Goal: Information Seeking & Learning: Check status

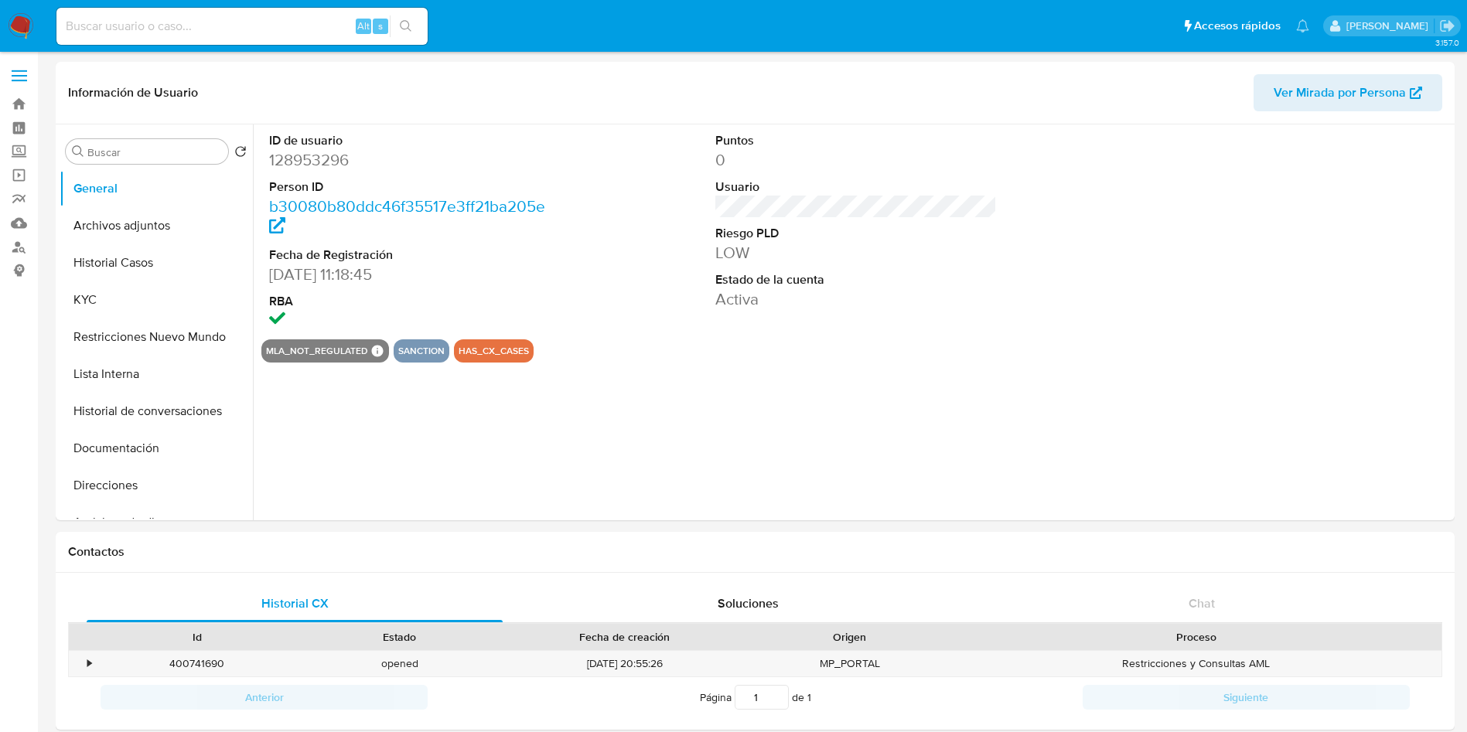
select select "10"
click at [121, 331] on button "Restricciones Nuevo Mundo" at bounding box center [150, 337] width 181 height 37
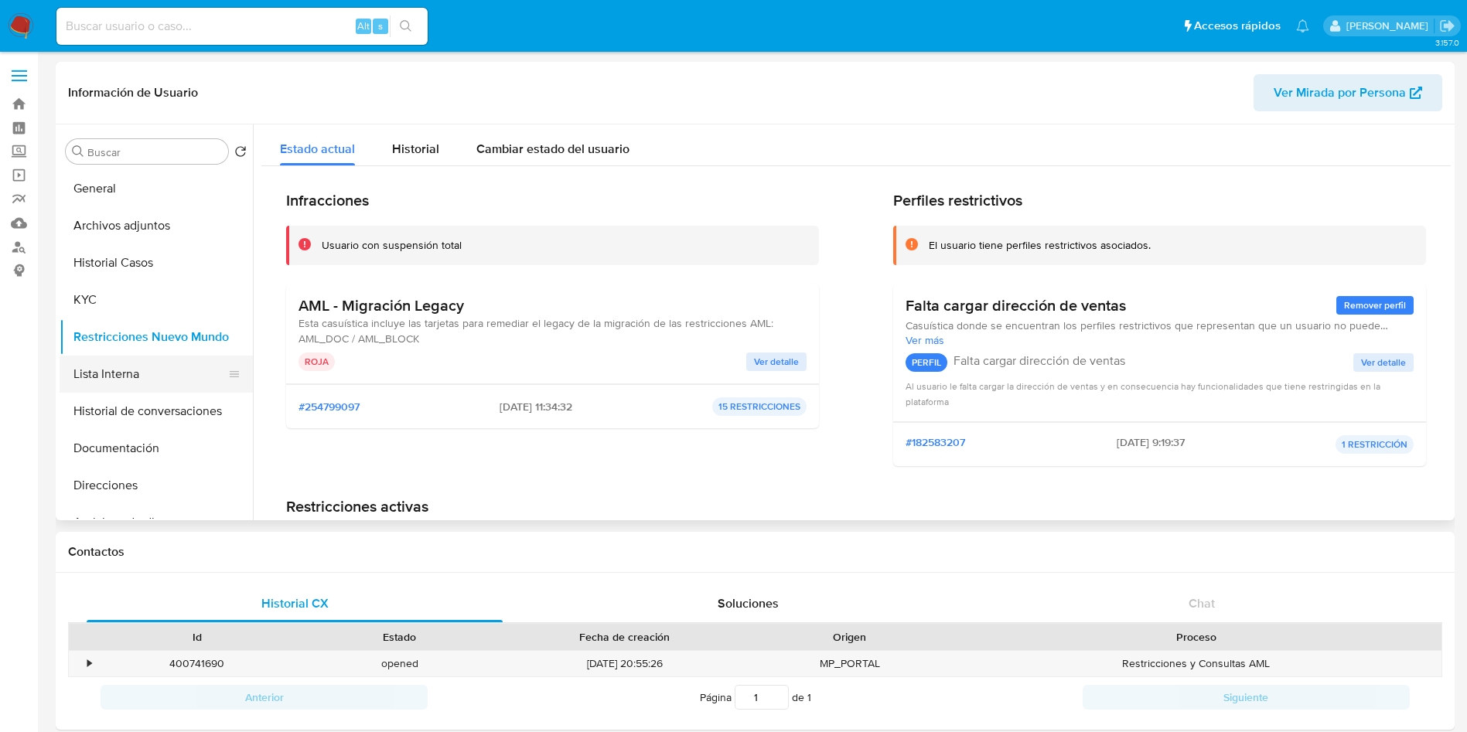
click at [120, 369] on button "Lista Interna" at bounding box center [150, 374] width 181 height 37
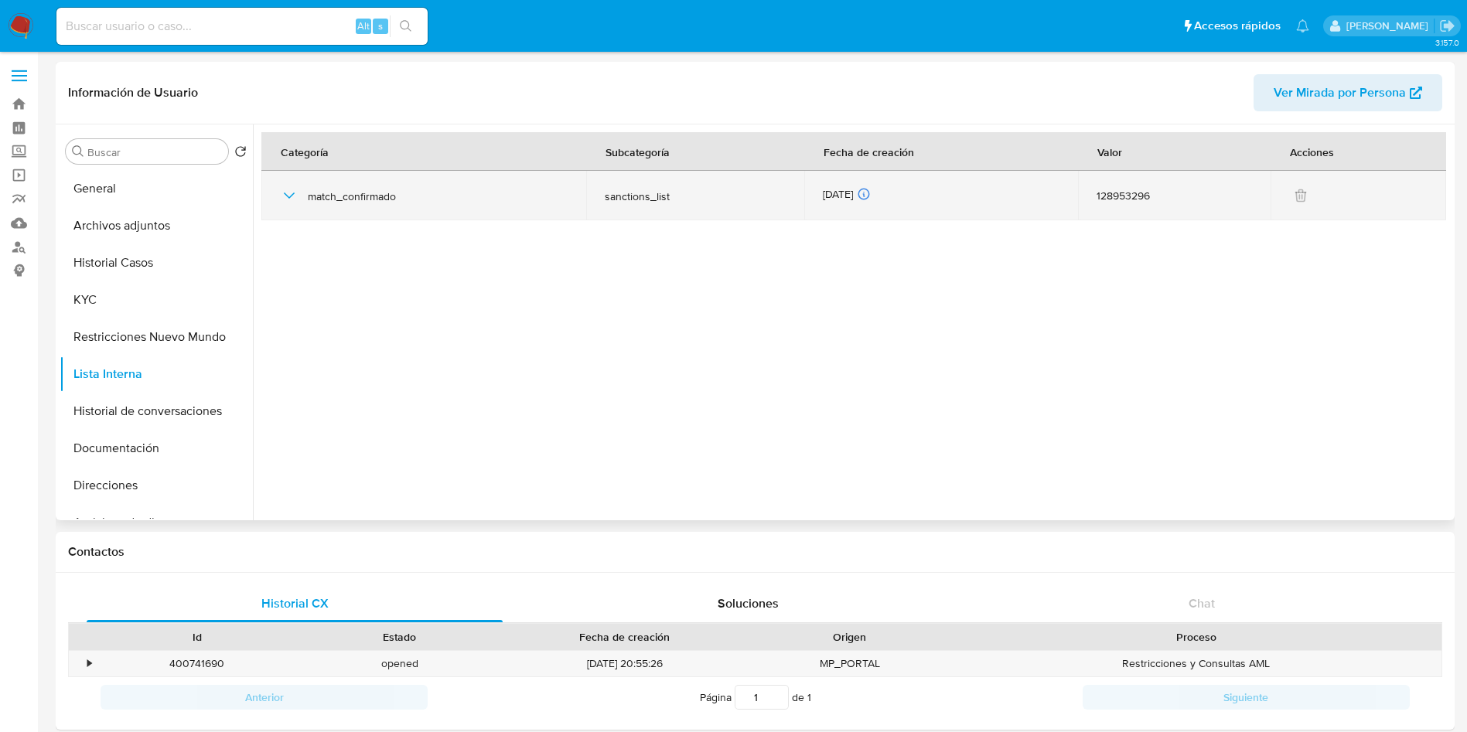
click at [288, 198] on icon "button" at bounding box center [289, 195] width 19 height 19
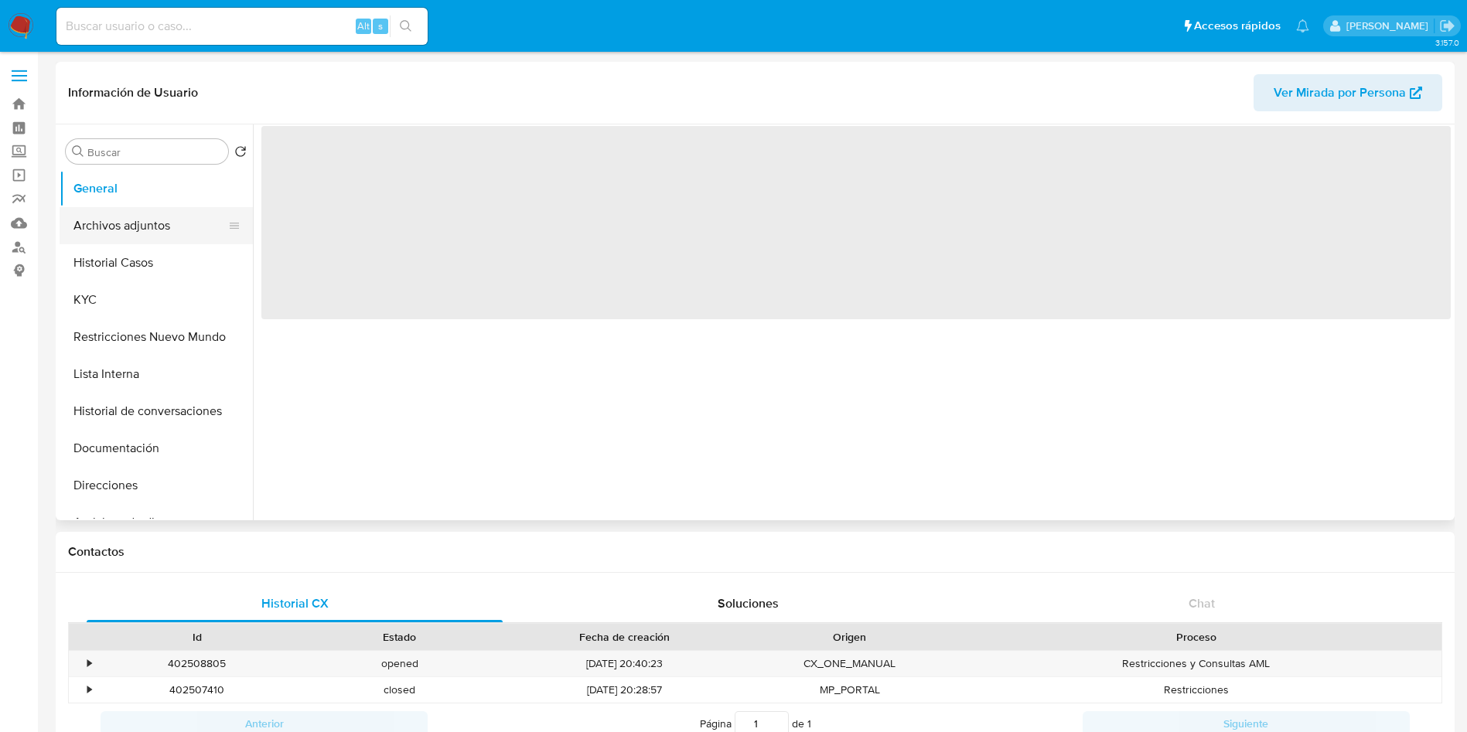
click at [144, 231] on button "Archivos adjuntos" at bounding box center [150, 225] width 181 height 37
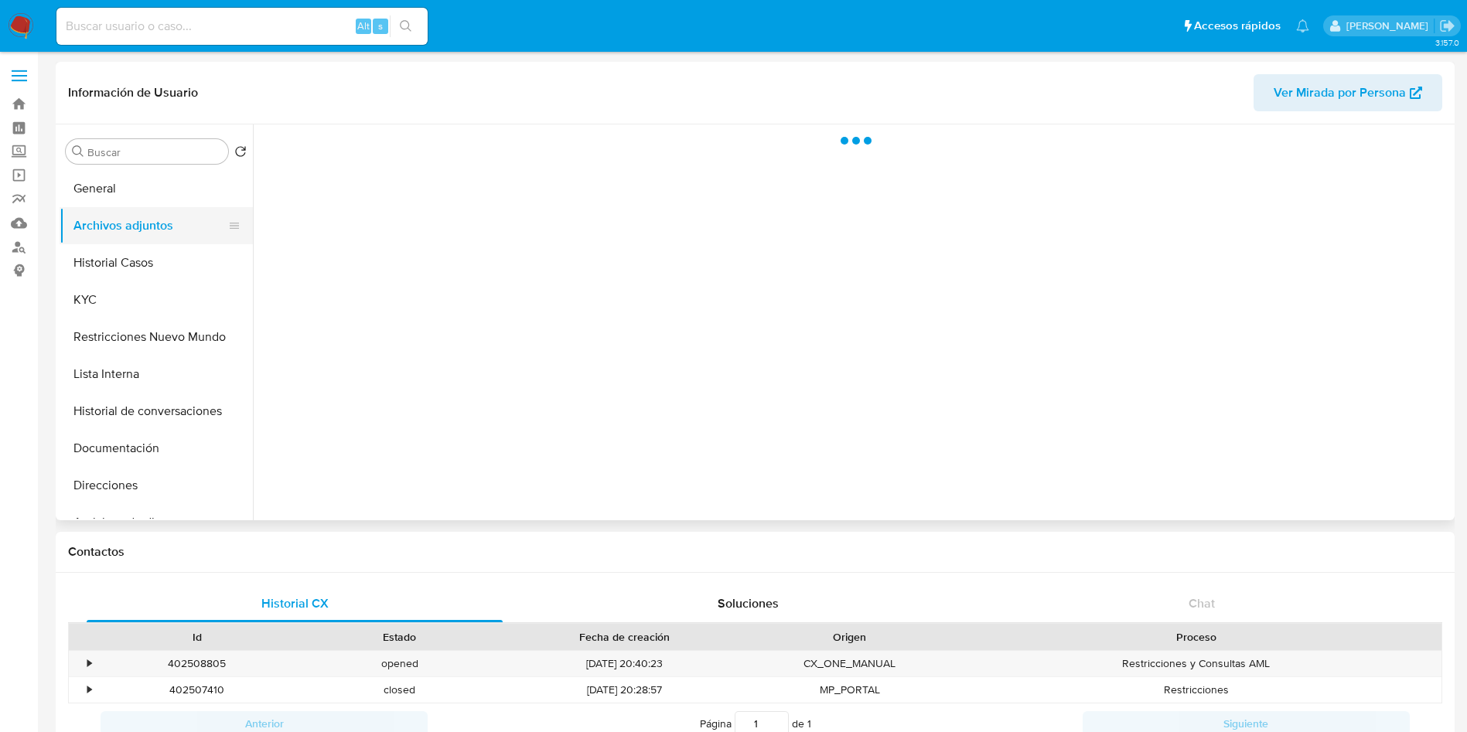
select select "10"
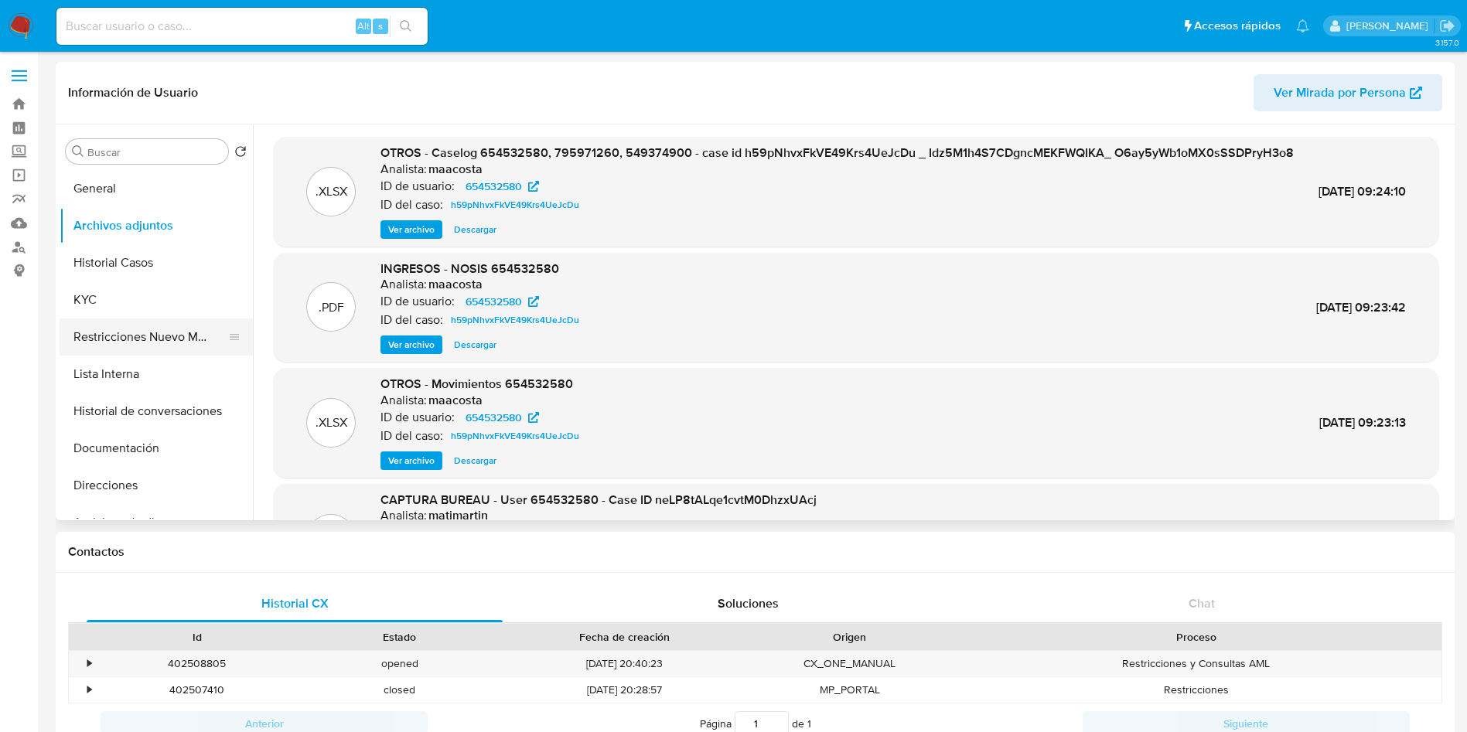
click at [176, 338] on button "Restricciones Nuevo Mundo" at bounding box center [150, 337] width 181 height 37
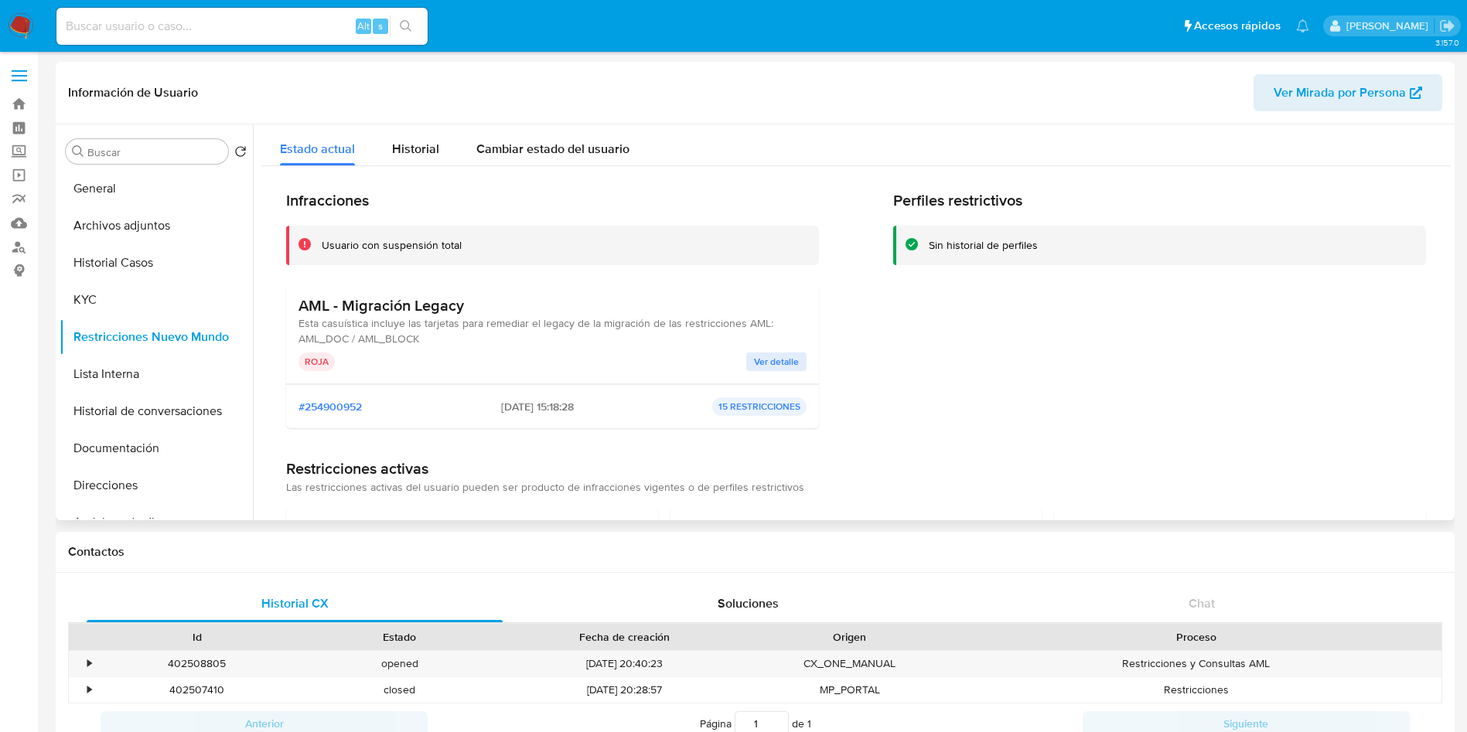
click at [746, 355] on button "Ver detalle" at bounding box center [776, 362] width 60 height 19
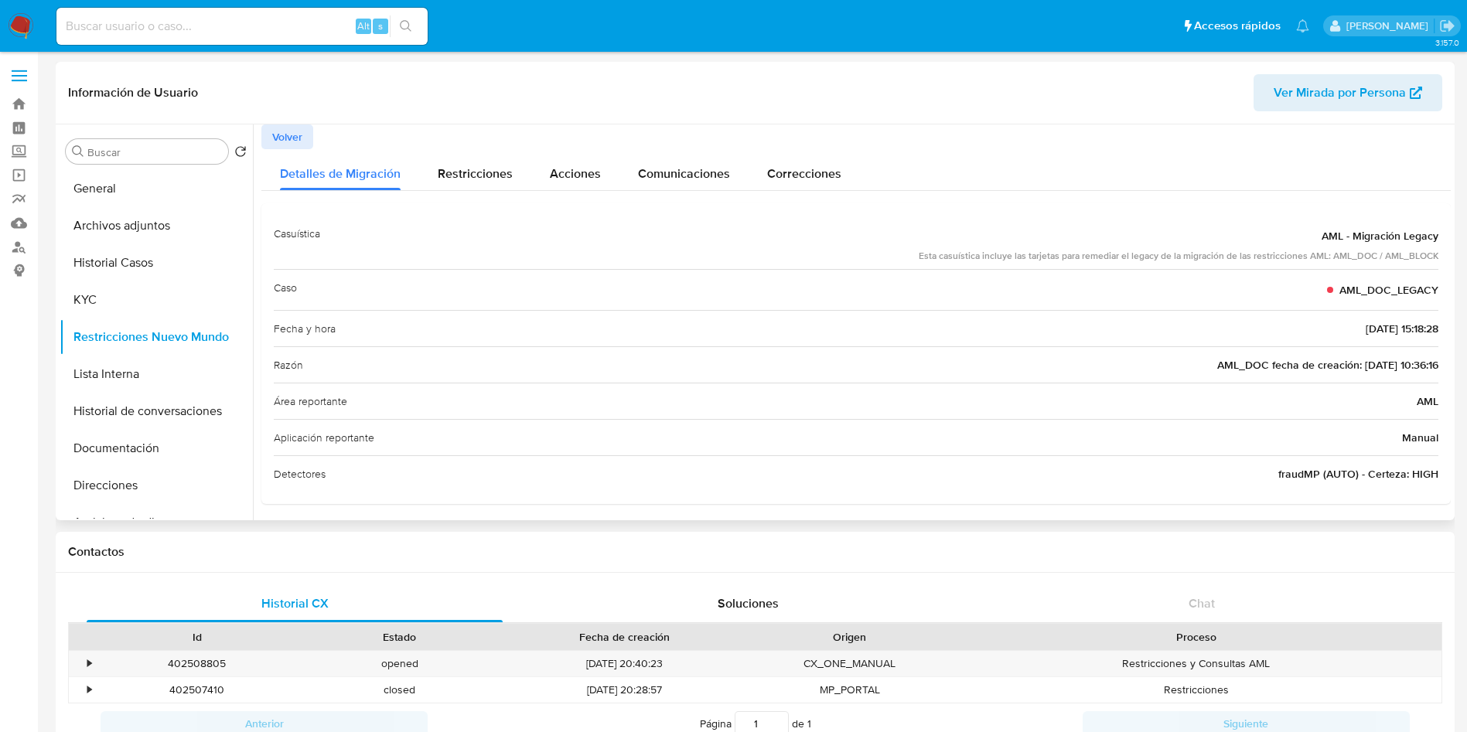
scroll to position [4, 0]
click at [310, 130] on button "Volver" at bounding box center [287, 133] width 52 height 25
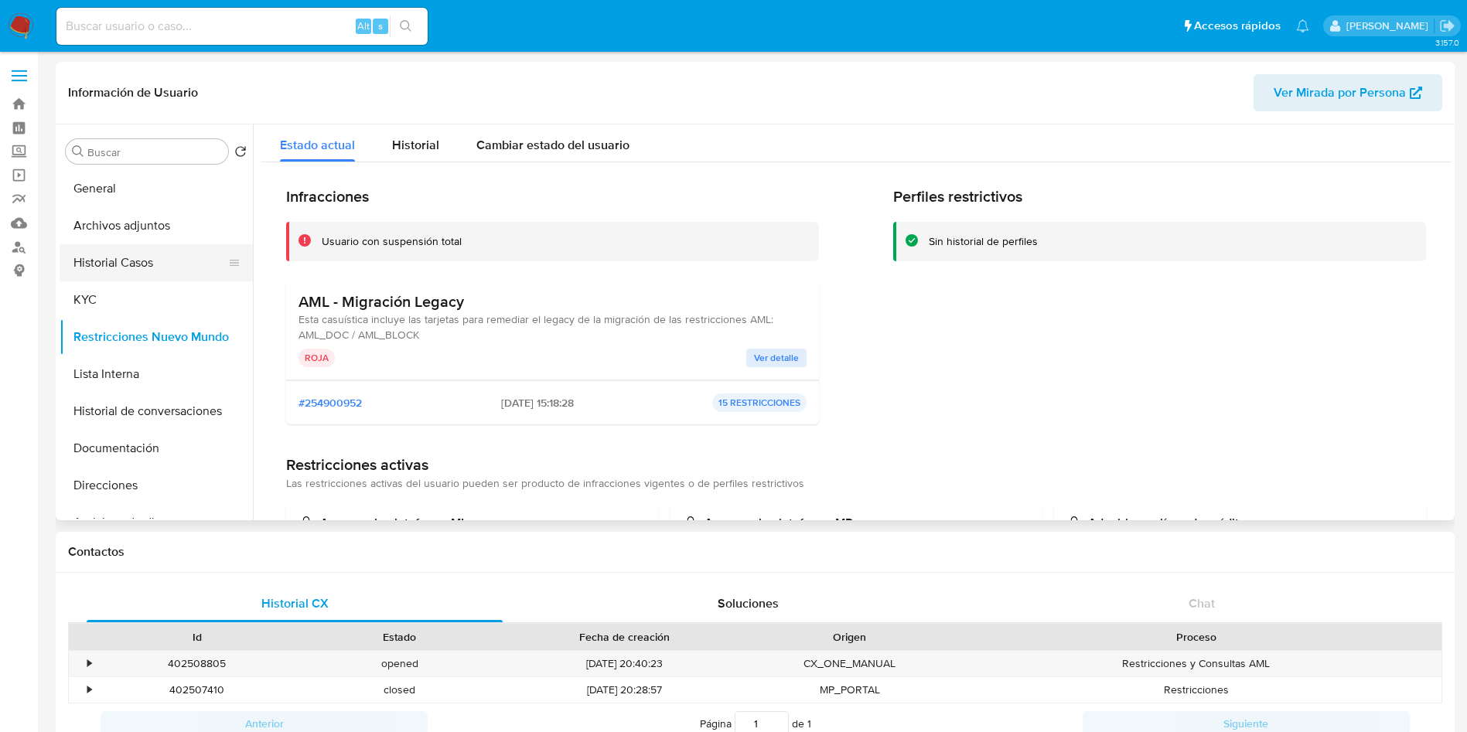
click at [155, 256] on button "Historial Casos" at bounding box center [150, 262] width 181 height 37
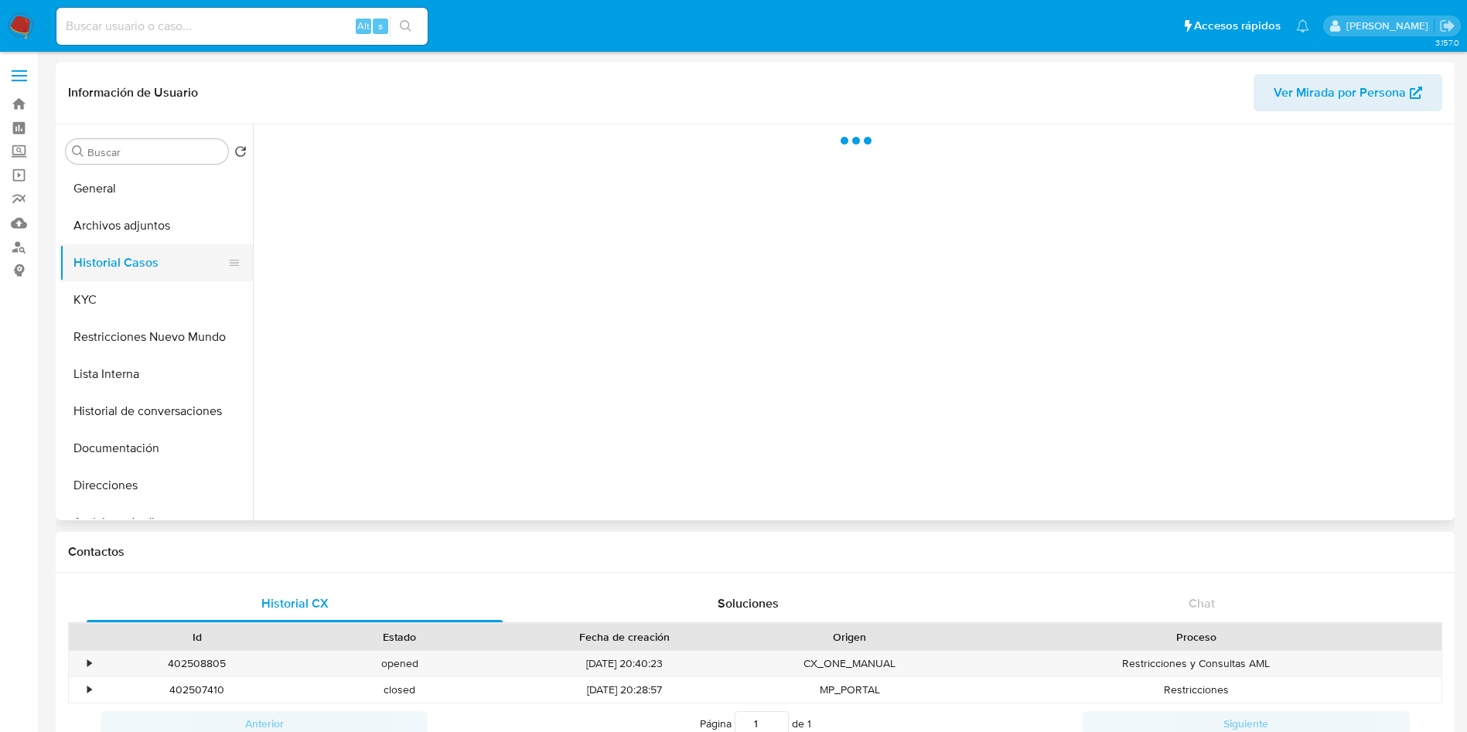
scroll to position [0, 0]
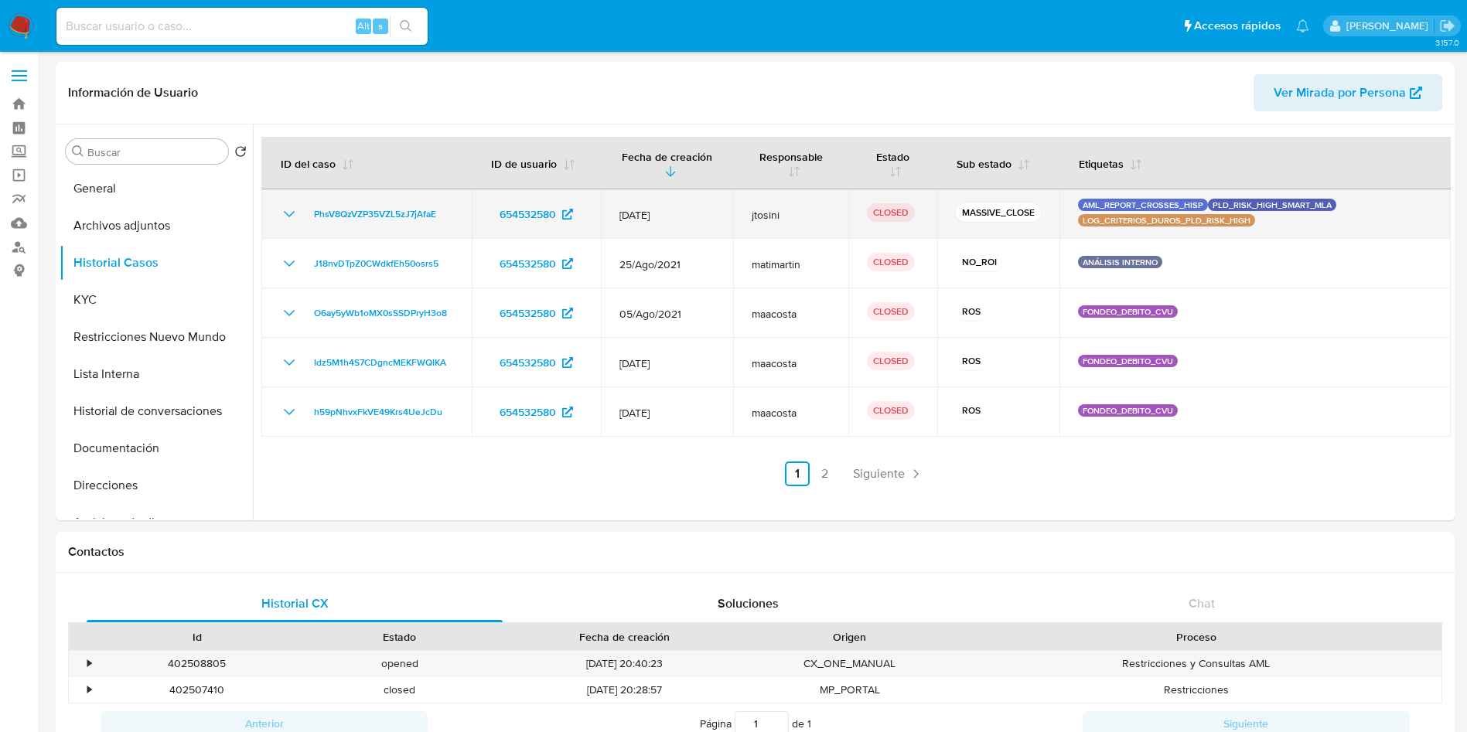
click at [295, 211] on icon "Mostrar/Ocultar" at bounding box center [289, 214] width 19 height 19
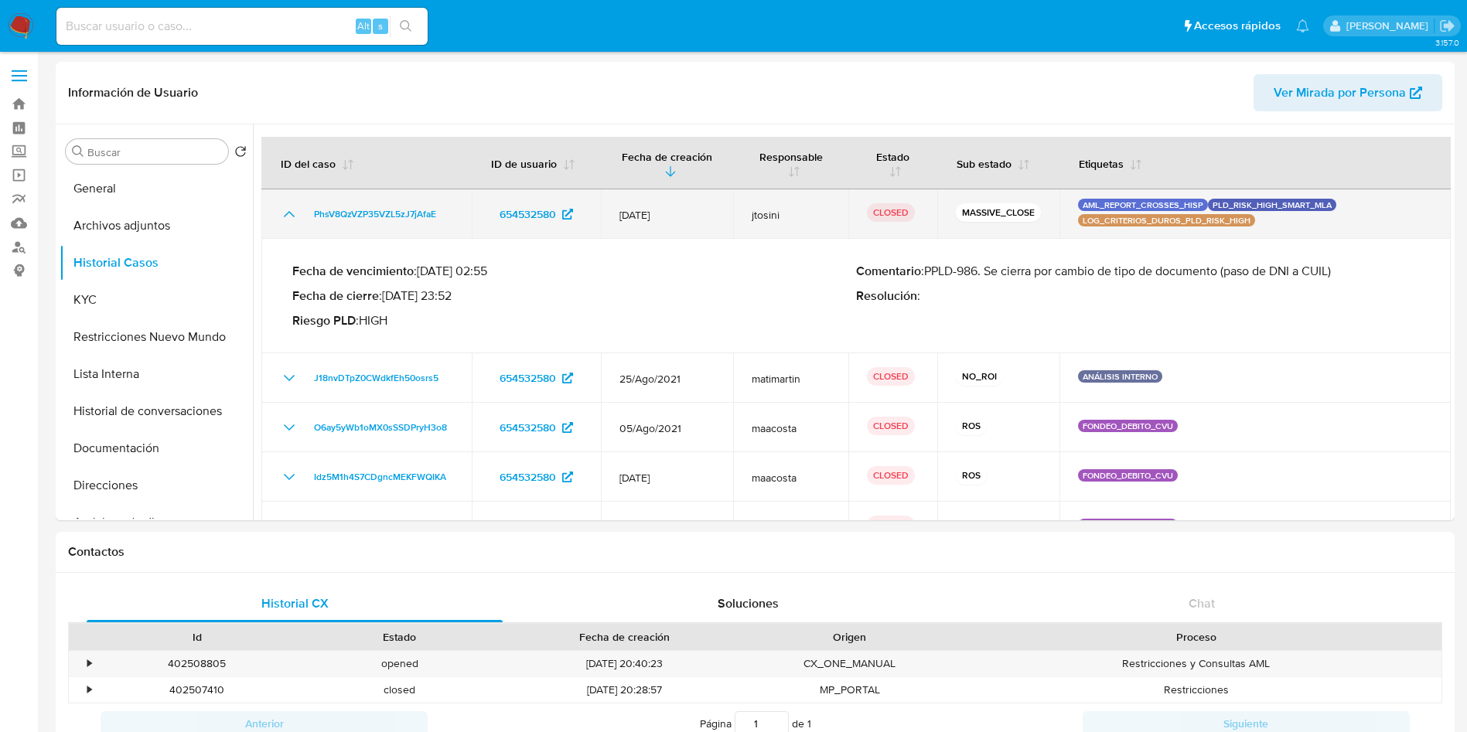
click at [295, 211] on icon "Mostrar/Ocultar" at bounding box center [289, 214] width 19 height 19
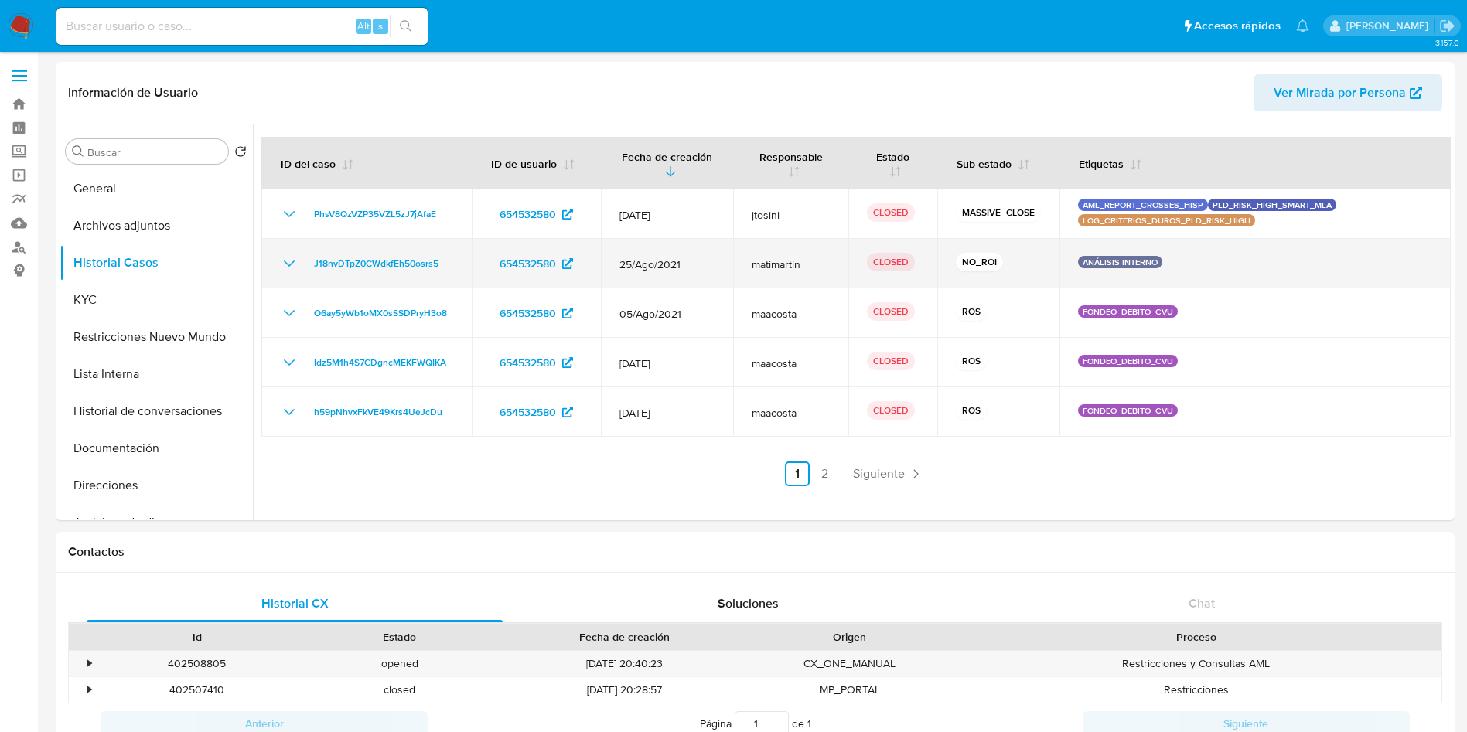
click at [288, 260] on icon "Mostrar/Ocultar" at bounding box center [289, 263] width 19 height 19
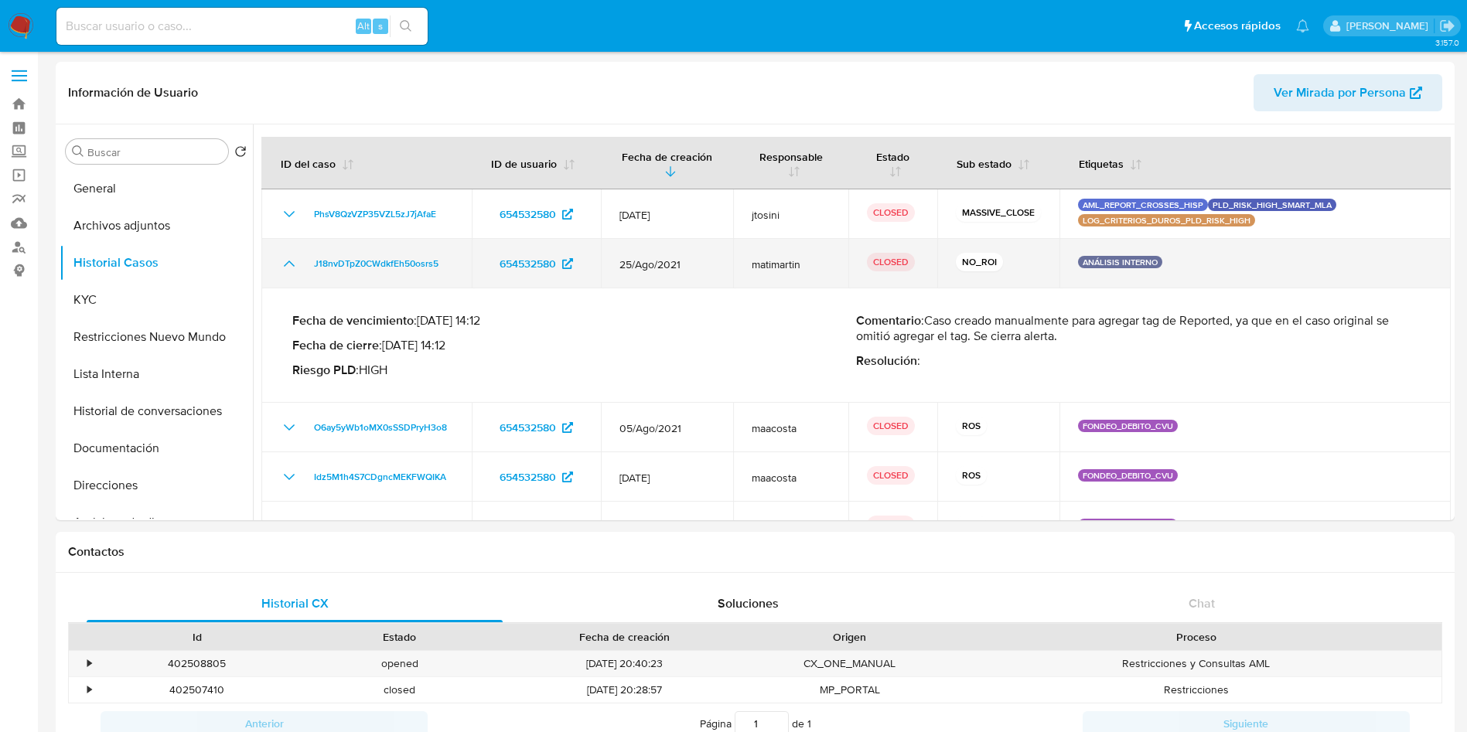
click at [288, 260] on icon "Mostrar/Ocultar" at bounding box center [289, 263] width 19 height 19
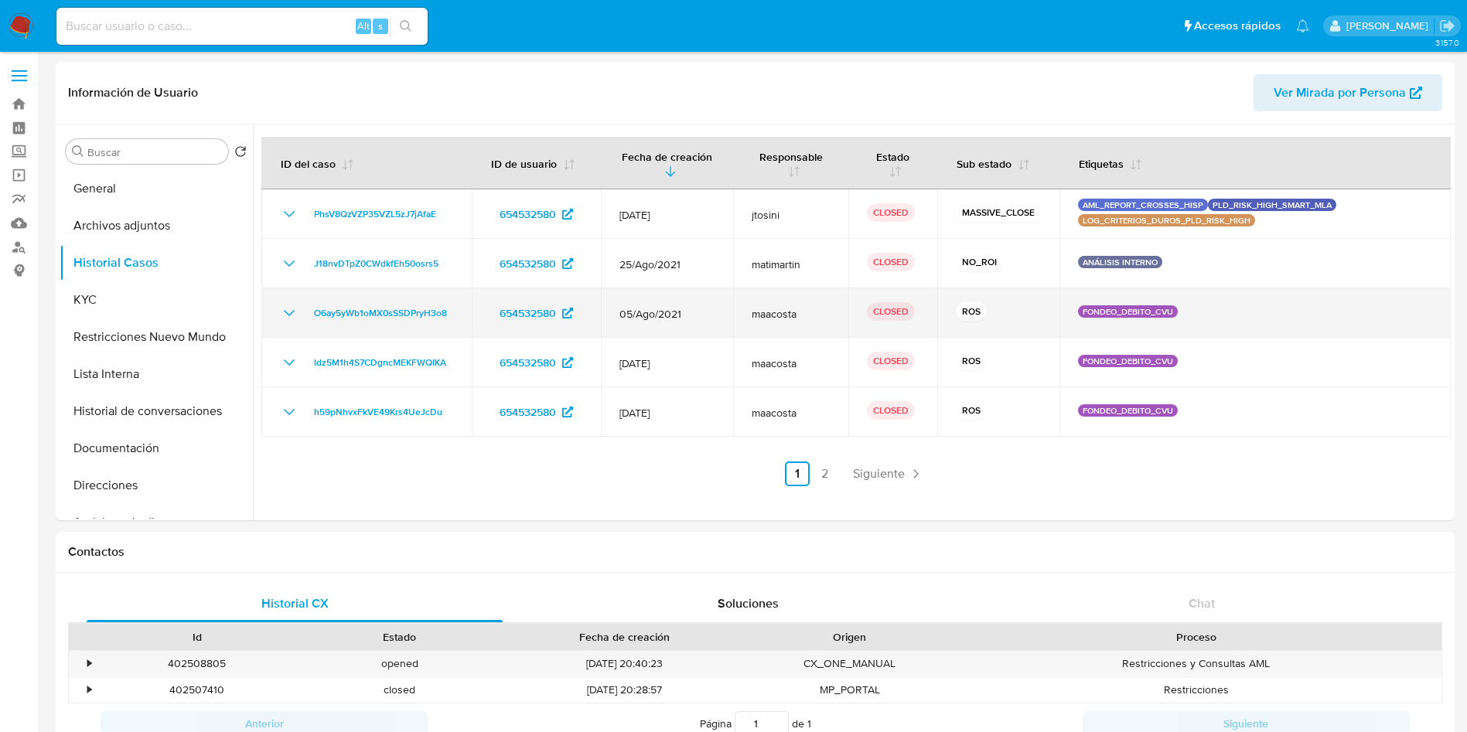
click at [288, 309] on icon "Mostrar/Ocultar" at bounding box center [289, 313] width 19 height 19
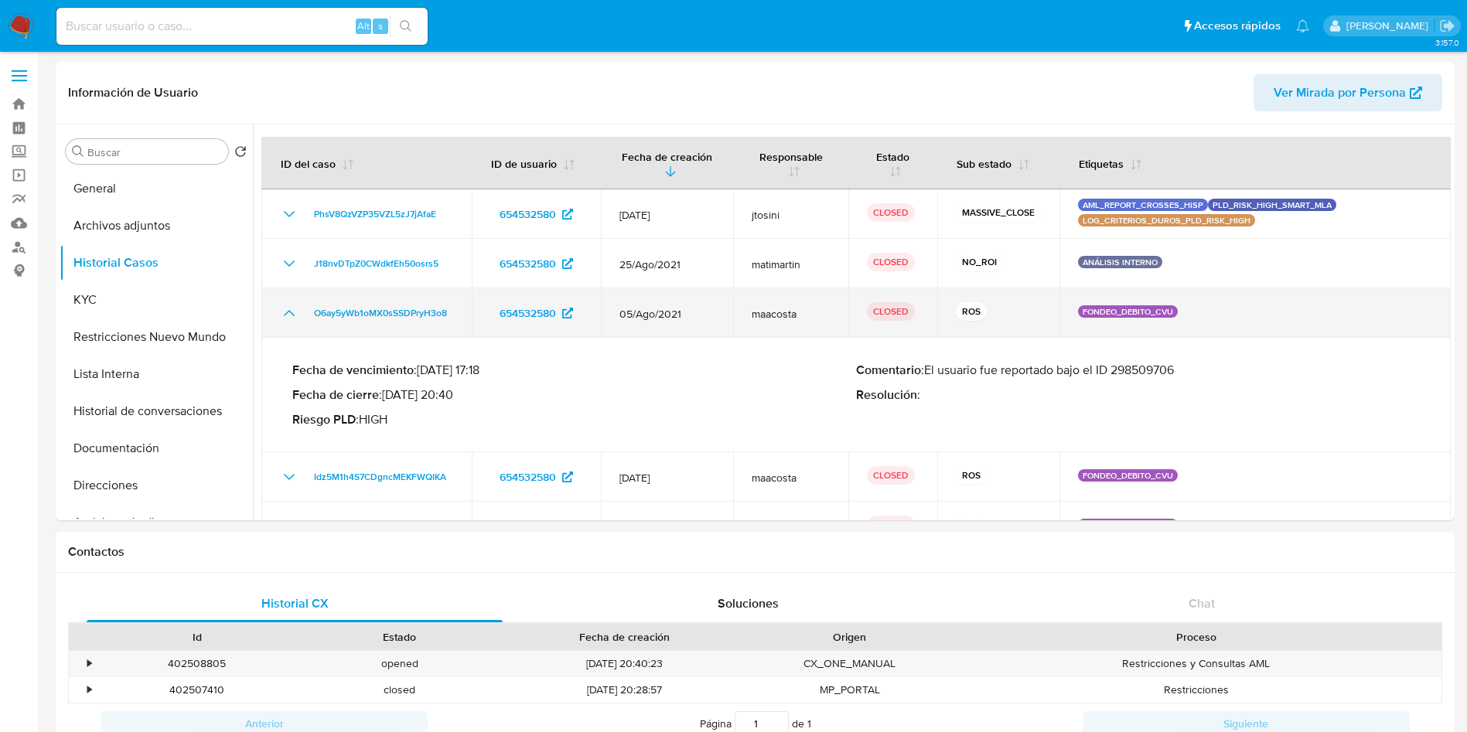
click at [288, 309] on icon "Mostrar/Ocultar" at bounding box center [289, 313] width 19 height 19
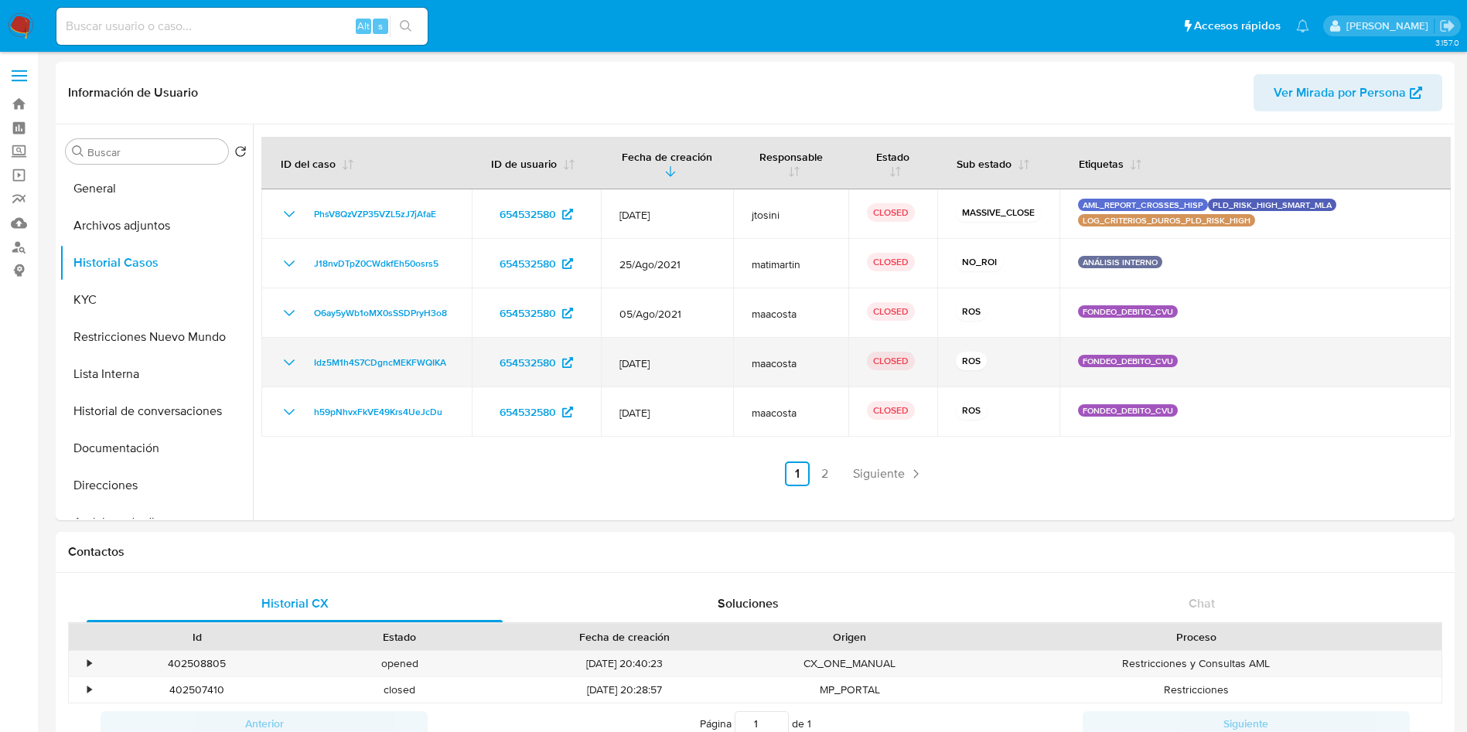
click at [292, 359] on icon "Mostrar/Ocultar" at bounding box center [289, 362] width 19 height 19
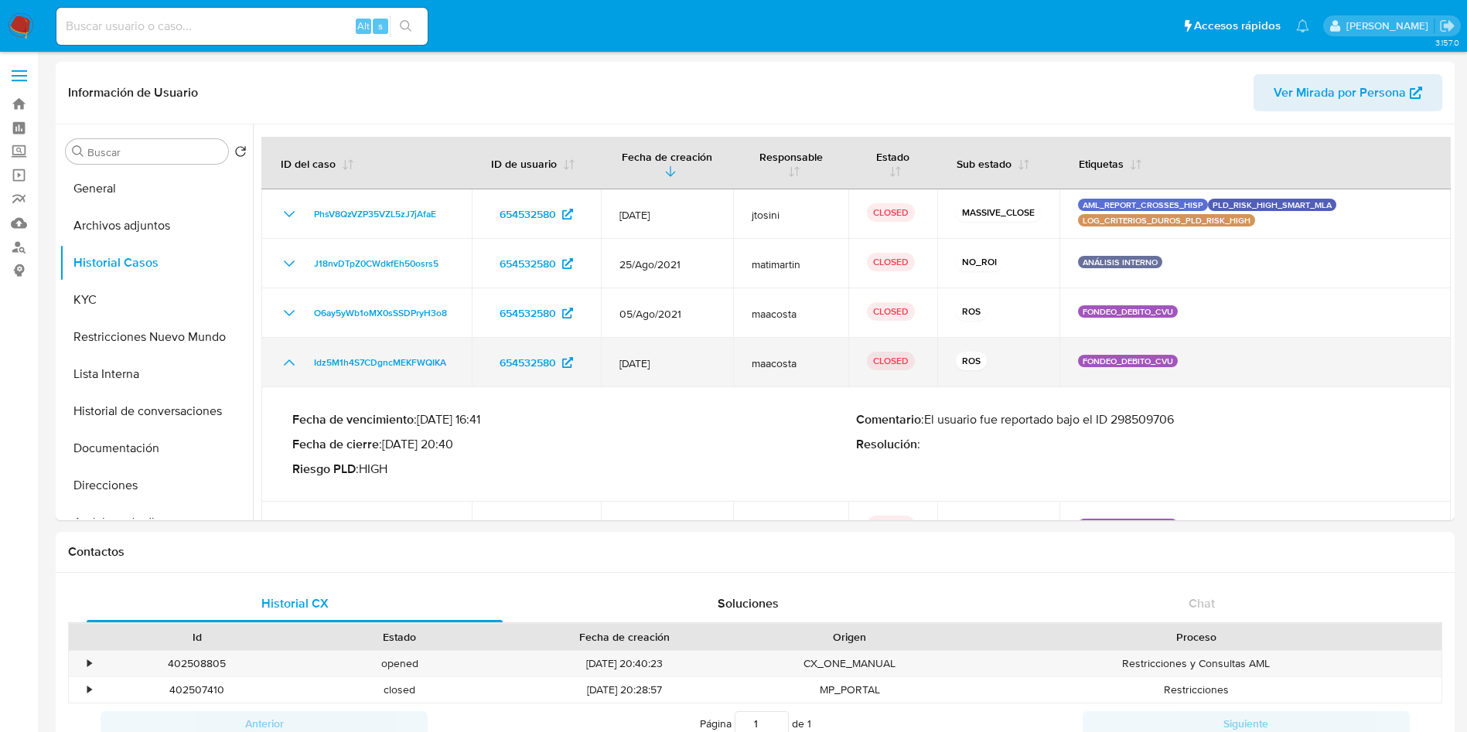
click at [292, 359] on icon "Mostrar/Ocultar" at bounding box center [289, 362] width 19 height 19
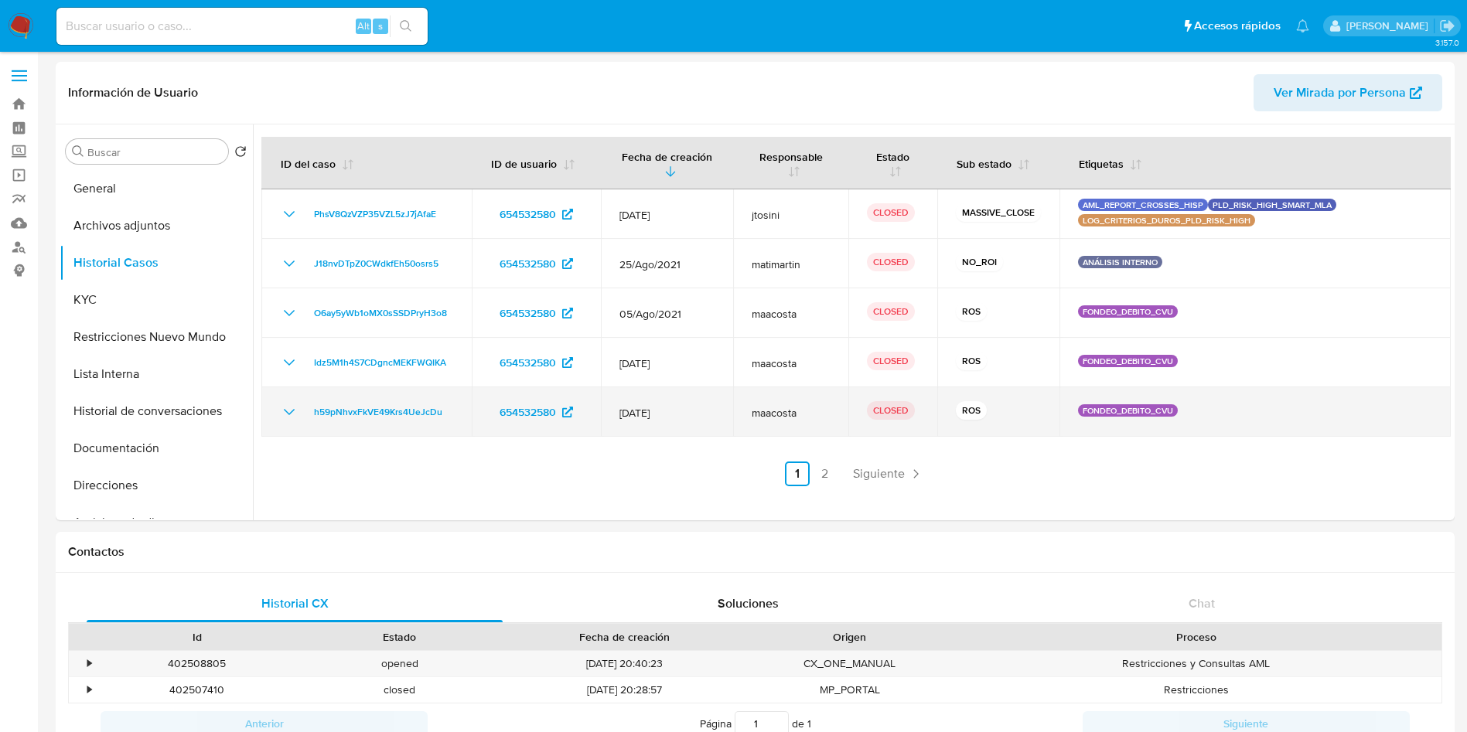
click at [291, 411] on icon "Mostrar/Ocultar" at bounding box center [289, 412] width 19 height 19
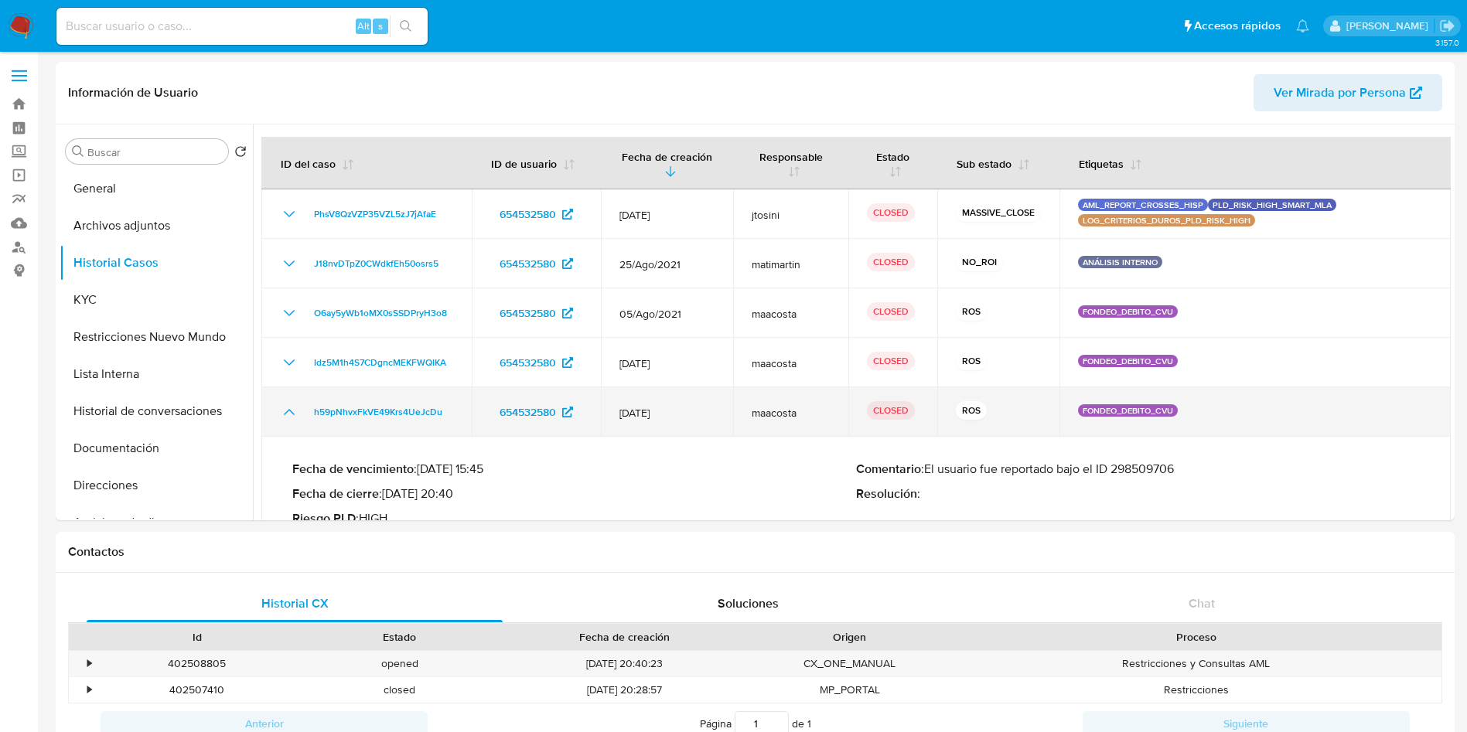
click at [291, 411] on icon "Mostrar/Ocultar" at bounding box center [289, 412] width 11 height 6
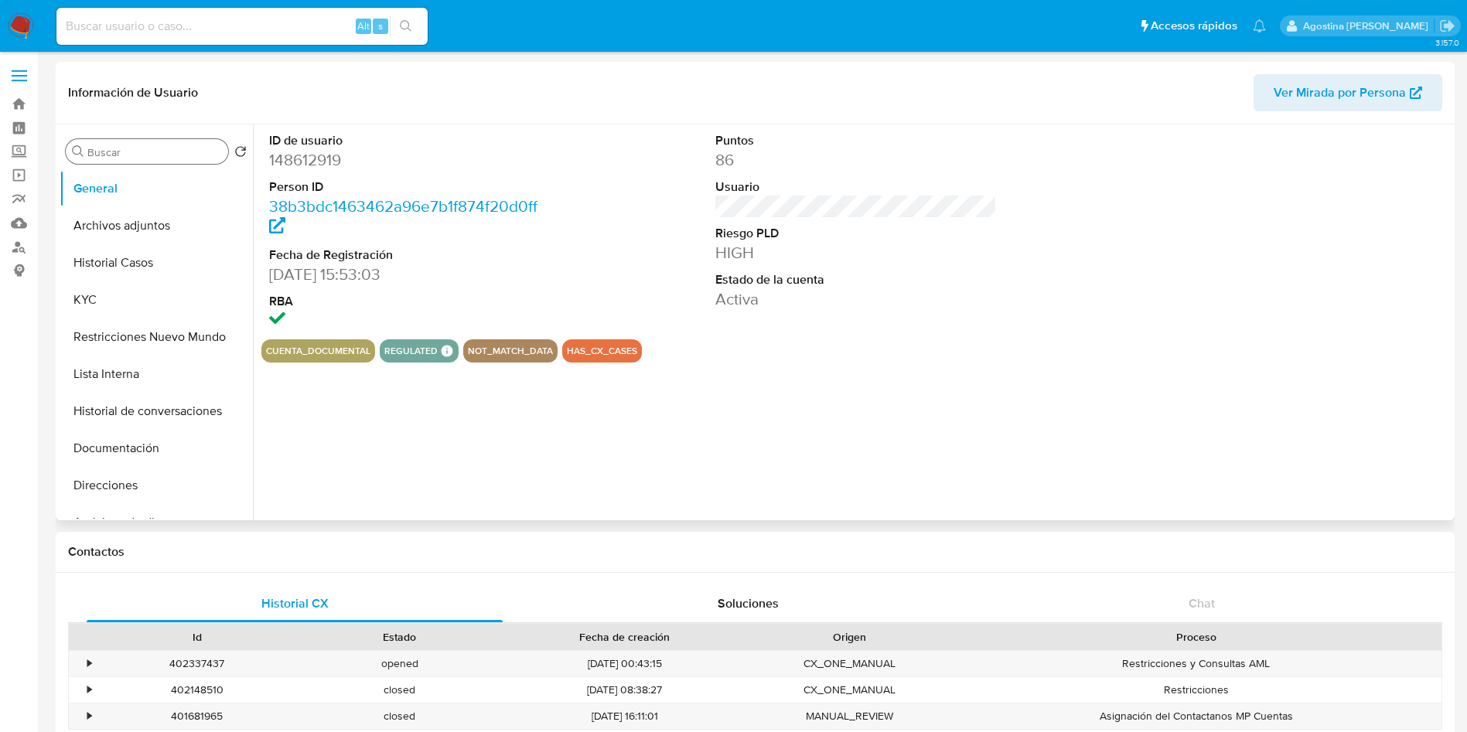
select select "10"
click at [146, 220] on button "Archivos adjuntos" at bounding box center [150, 225] width 181 height 37
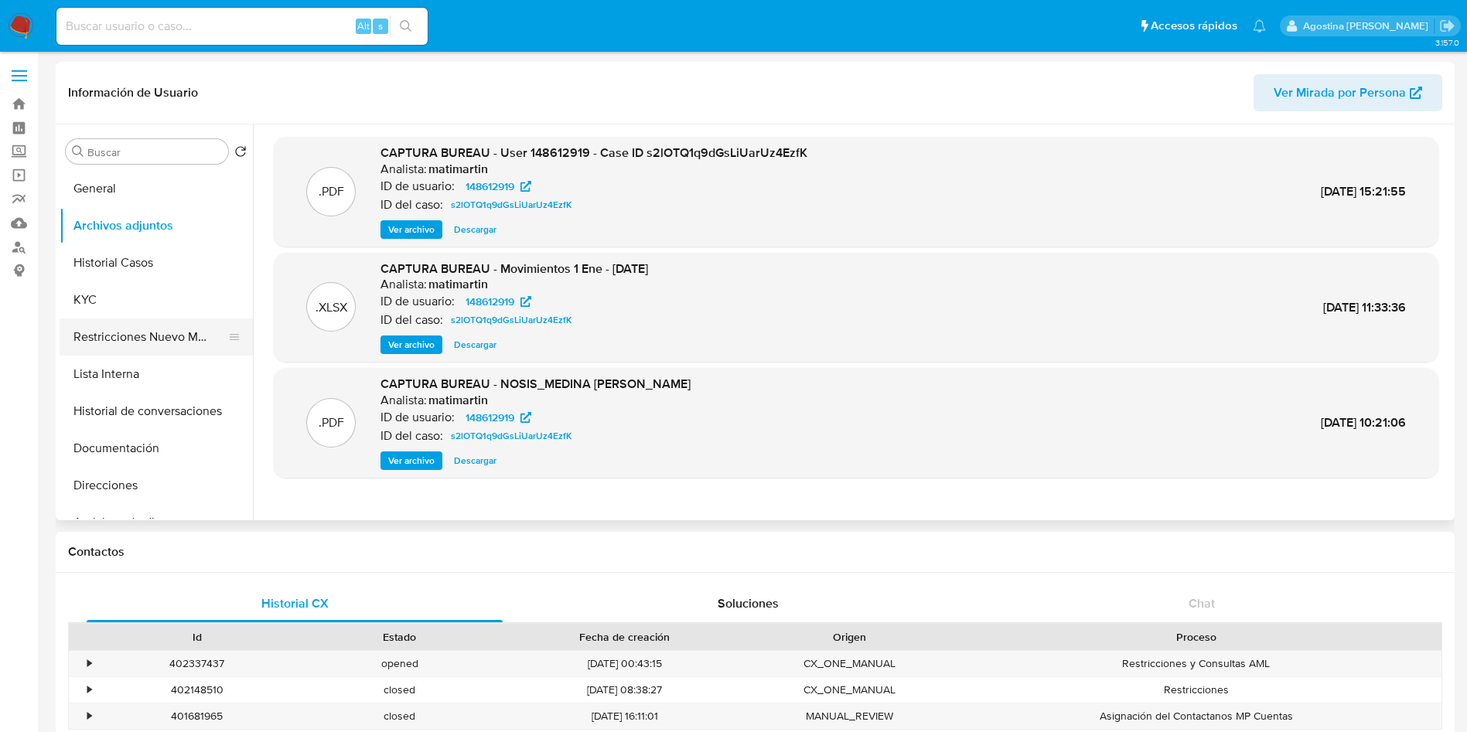
click at [173, 329] on button "Restricciones Nuevo Mundo" at bounding box center [150, 337] width 181 height 37
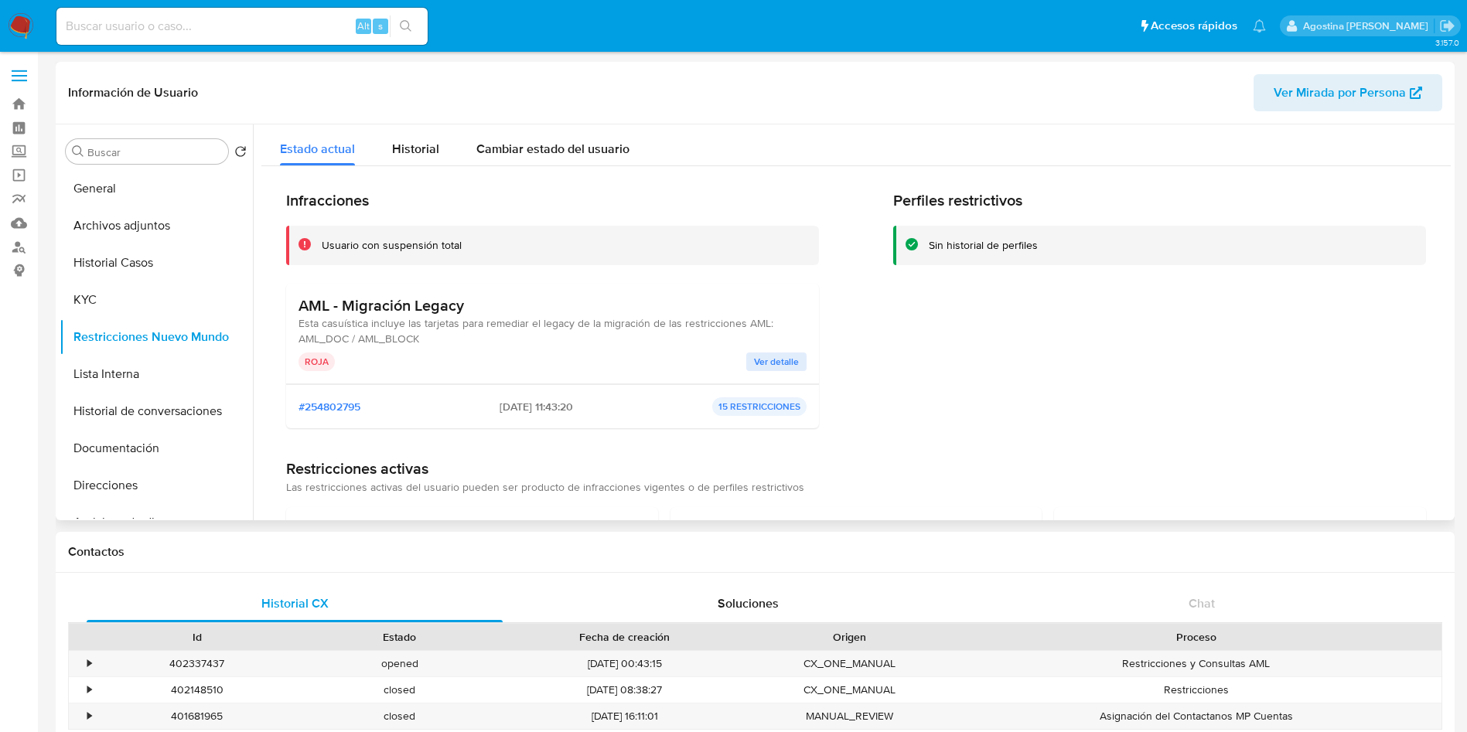
click at [754, 360] on span "Ver detalle" at bounding box center [776, 361] width 45 height 15
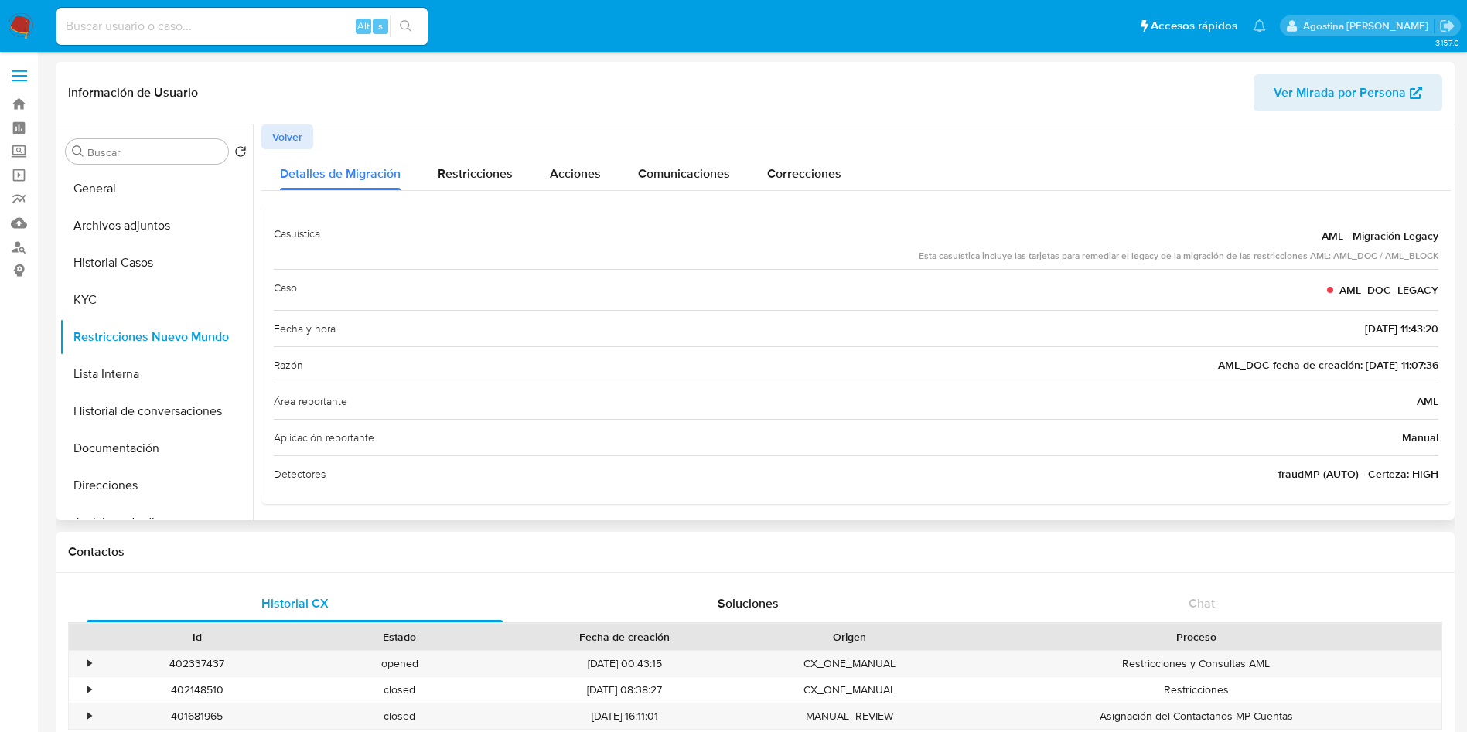
click at [279, 139] on span "Volver" at bounding box center [287, 137] width 30 height 22
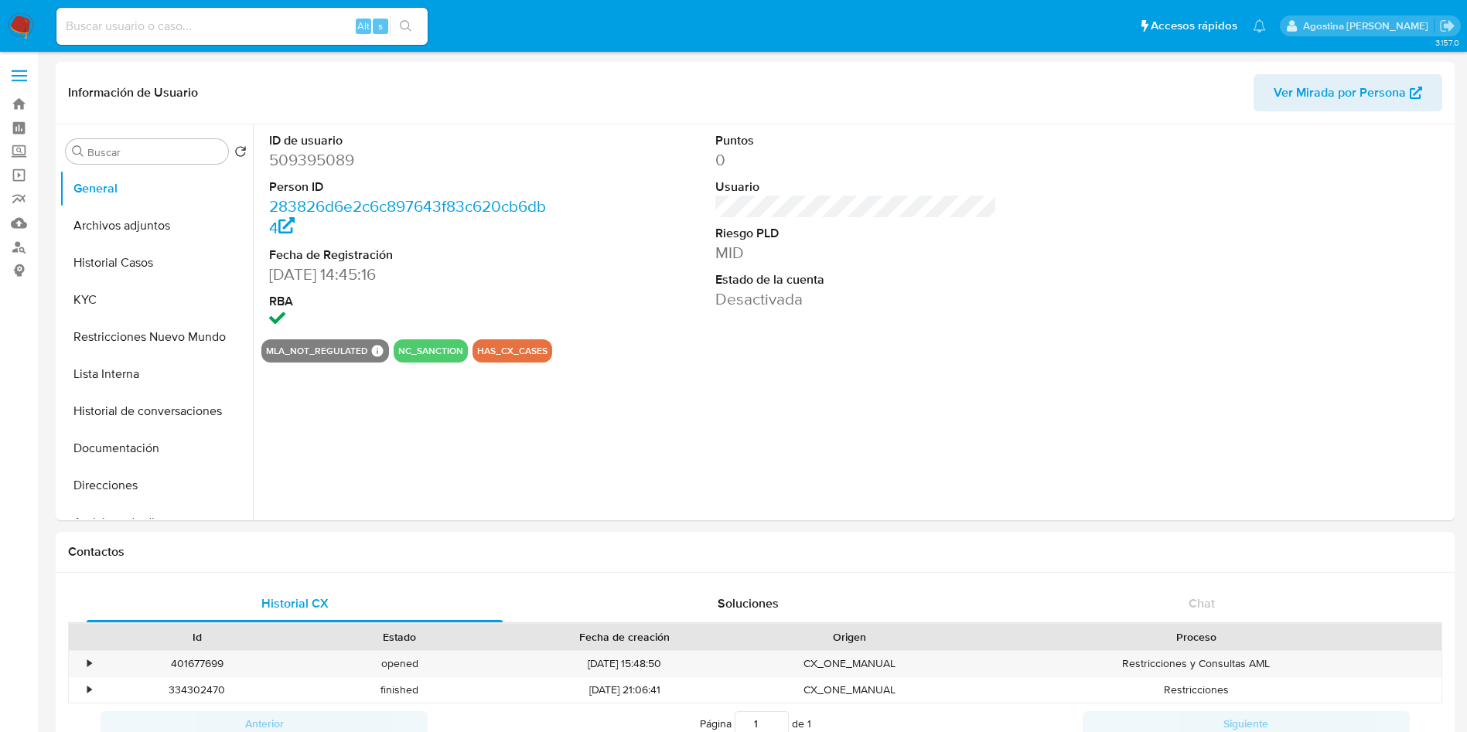
select select "10"
click at [118, 225] on button "Archivos adjuntos" at bounding box center [150, 225] width 181 height 37
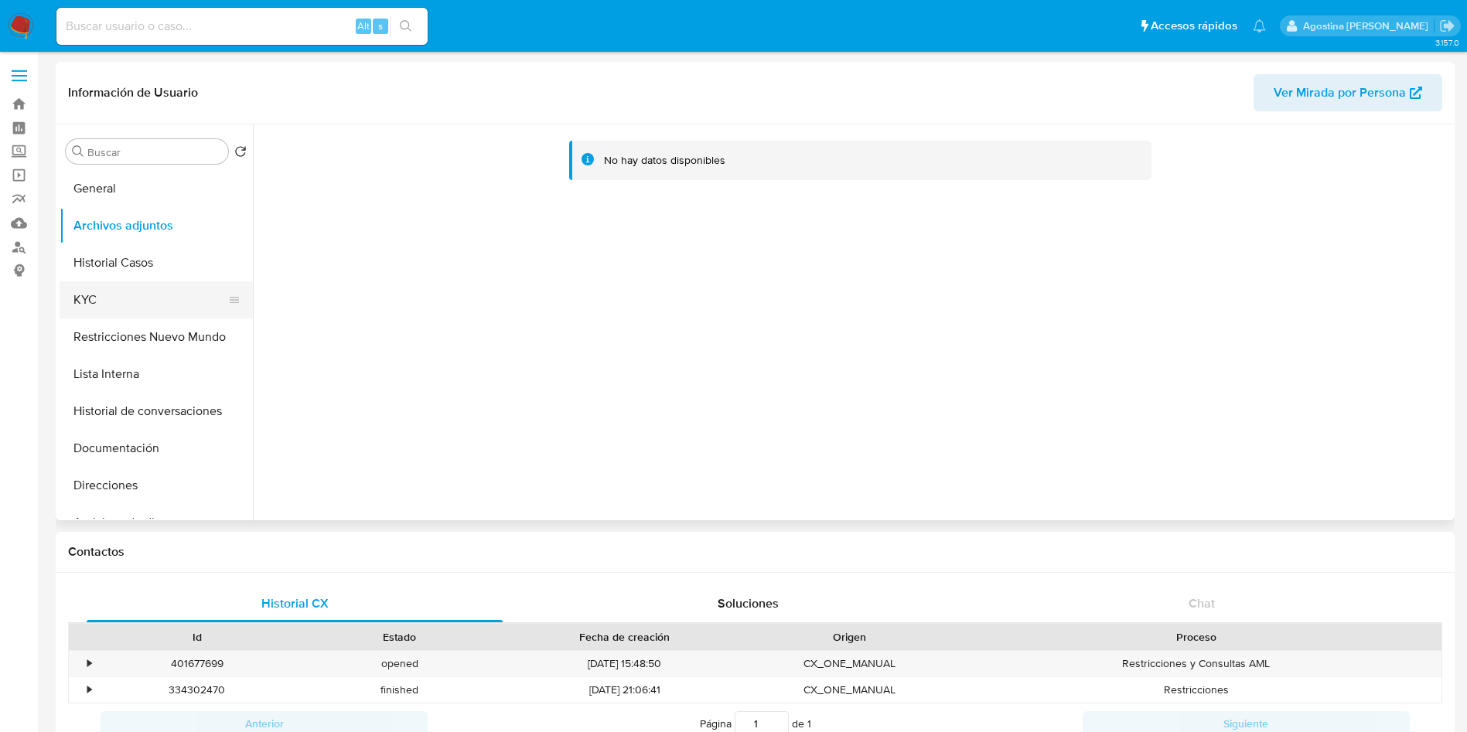
click at [175, 288] on button "KYC" at bounding box center [150, 300] width 181 height 37
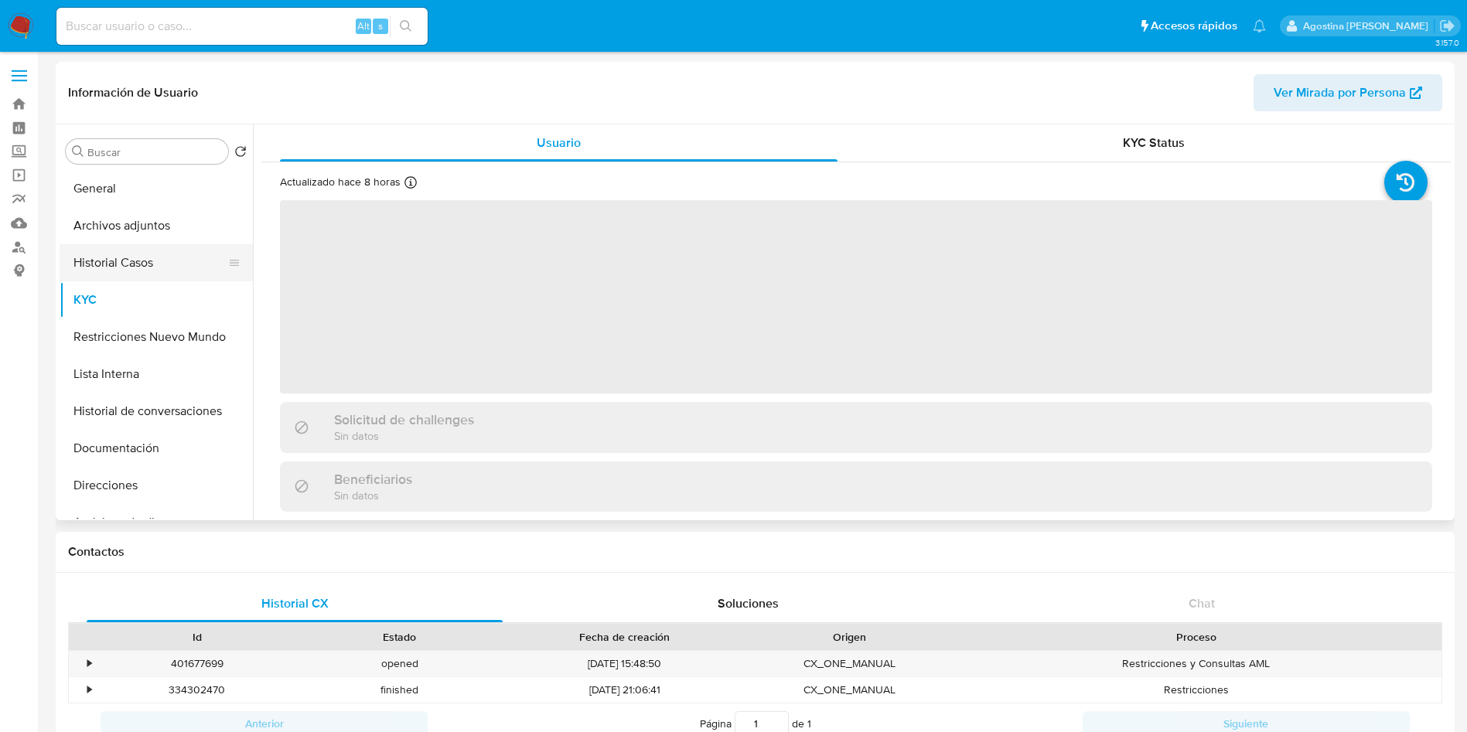
click at [155, 254] on button "Historial Casos" at bounding box center [150, 262] width 181 height 37
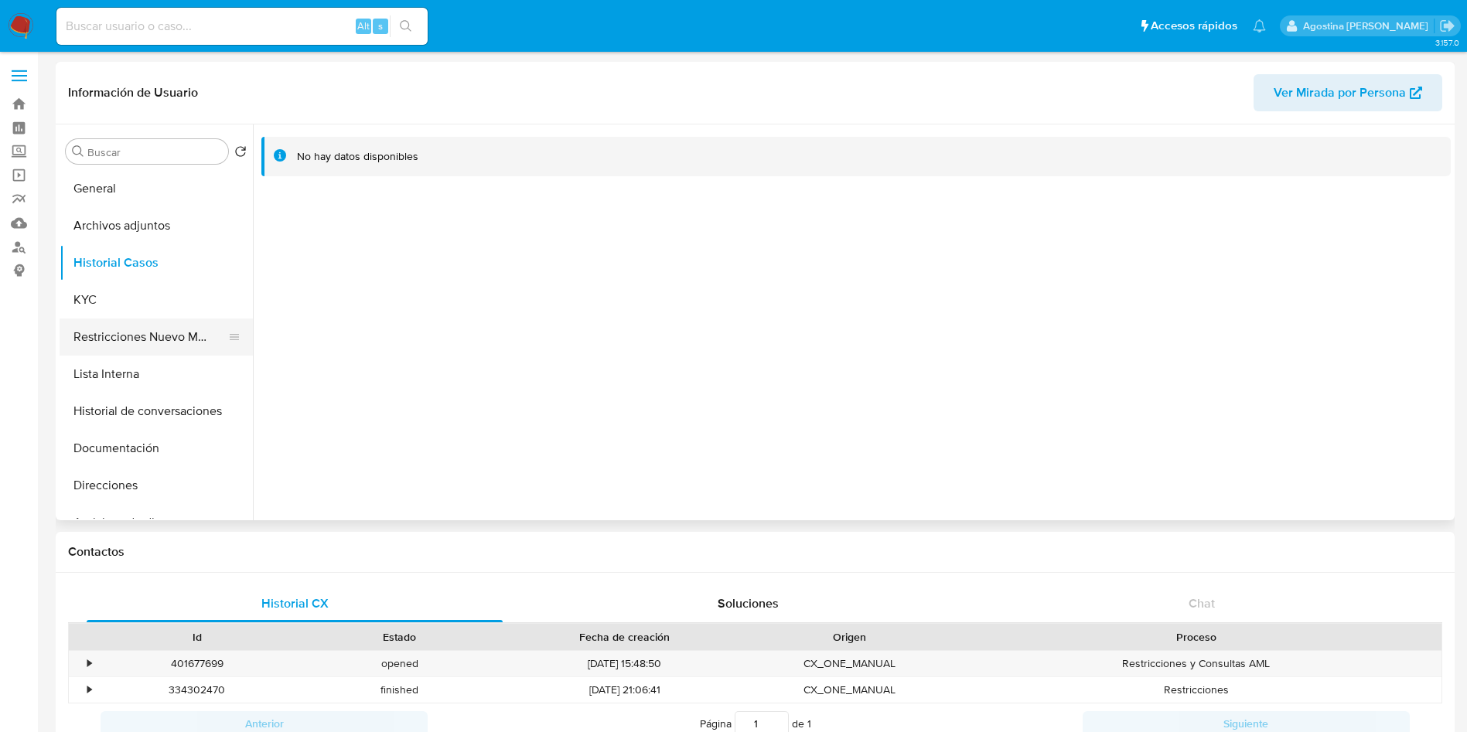
click at [166, 335] on button "Restricciones Nuevo Mundo" at bounding box center [150, 337] width 181 height 37
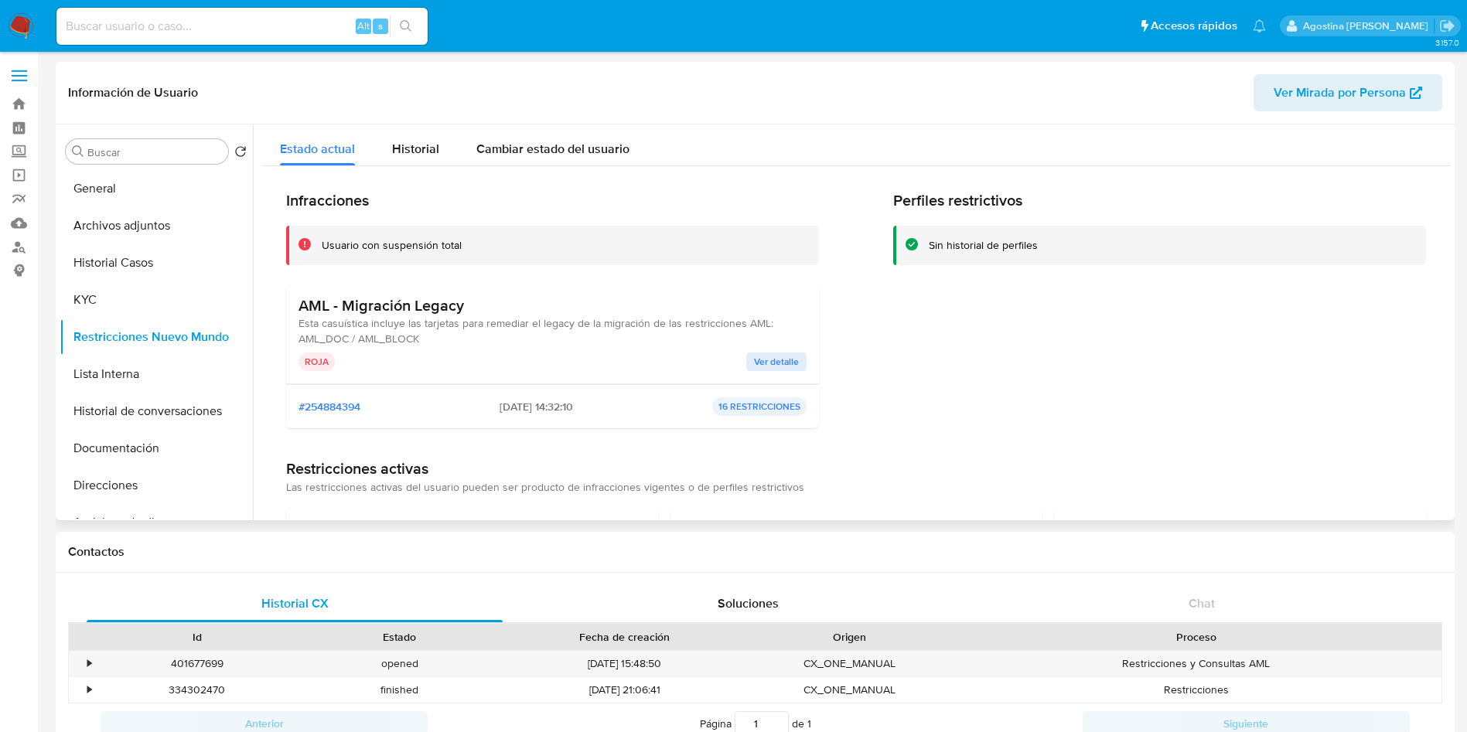
click at [775, 361] on span "Ver detalle" at bounding box center [776, 361] width 45 height 15
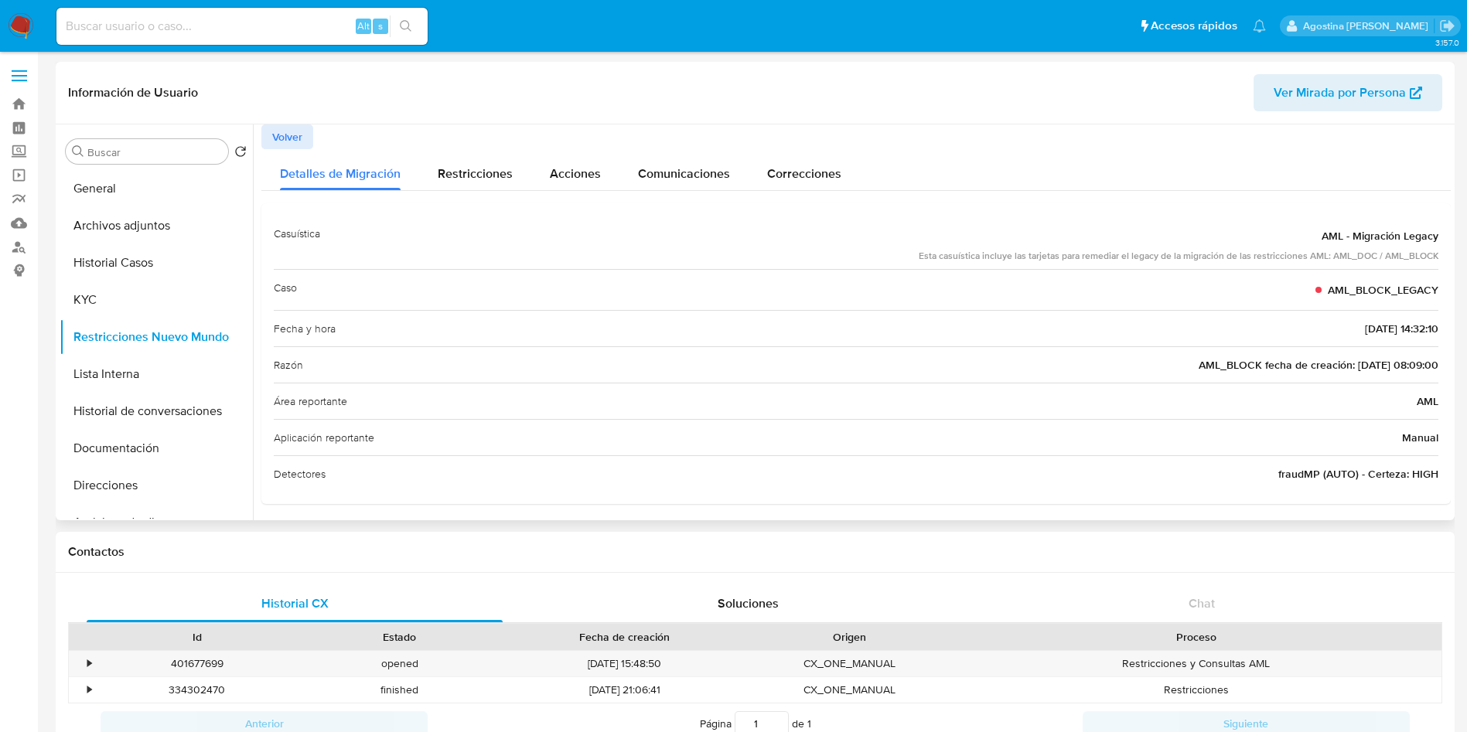
scroll to position [4, 0]
click at [294, 133] on span "Volver" at bounding box center [287, 133] width 30 height 22
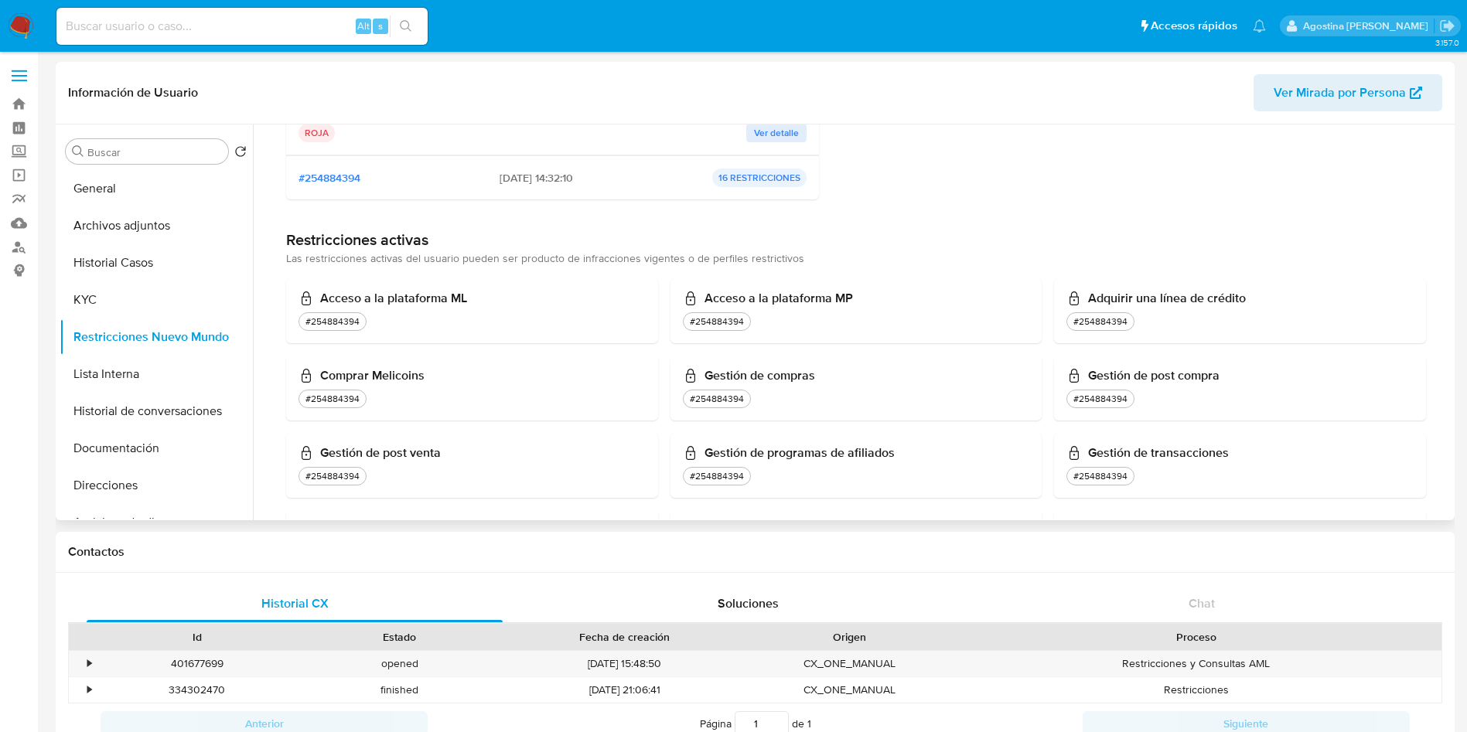
scroll to position [0, 0]
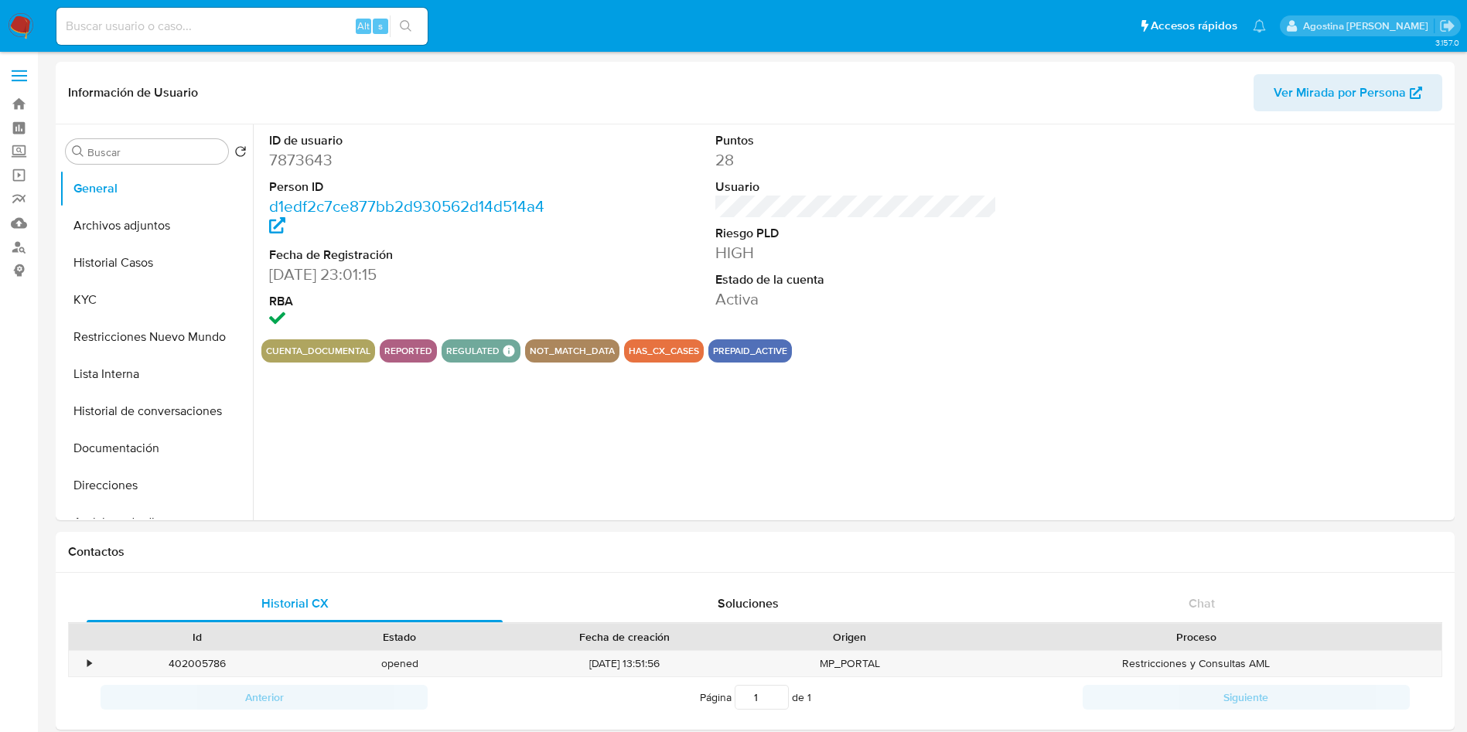
select select "10"
click at [187, 224] on button "Archivos adjuntos" at bounding box center [150, 225] width 181 height 37
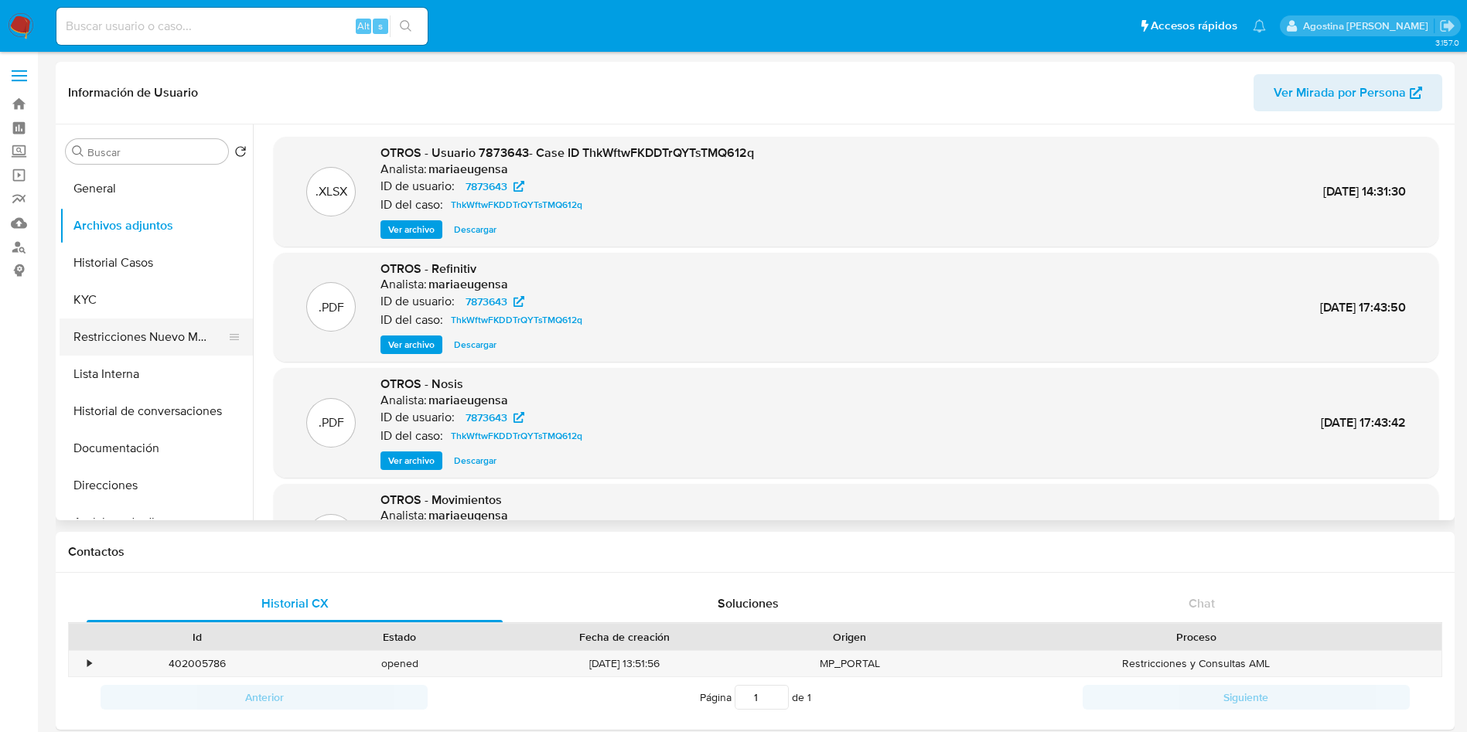
click at [162, 323] on button "Restricciones Nuevo Mundo" at bounding box center [150, 337] width 181 height 37
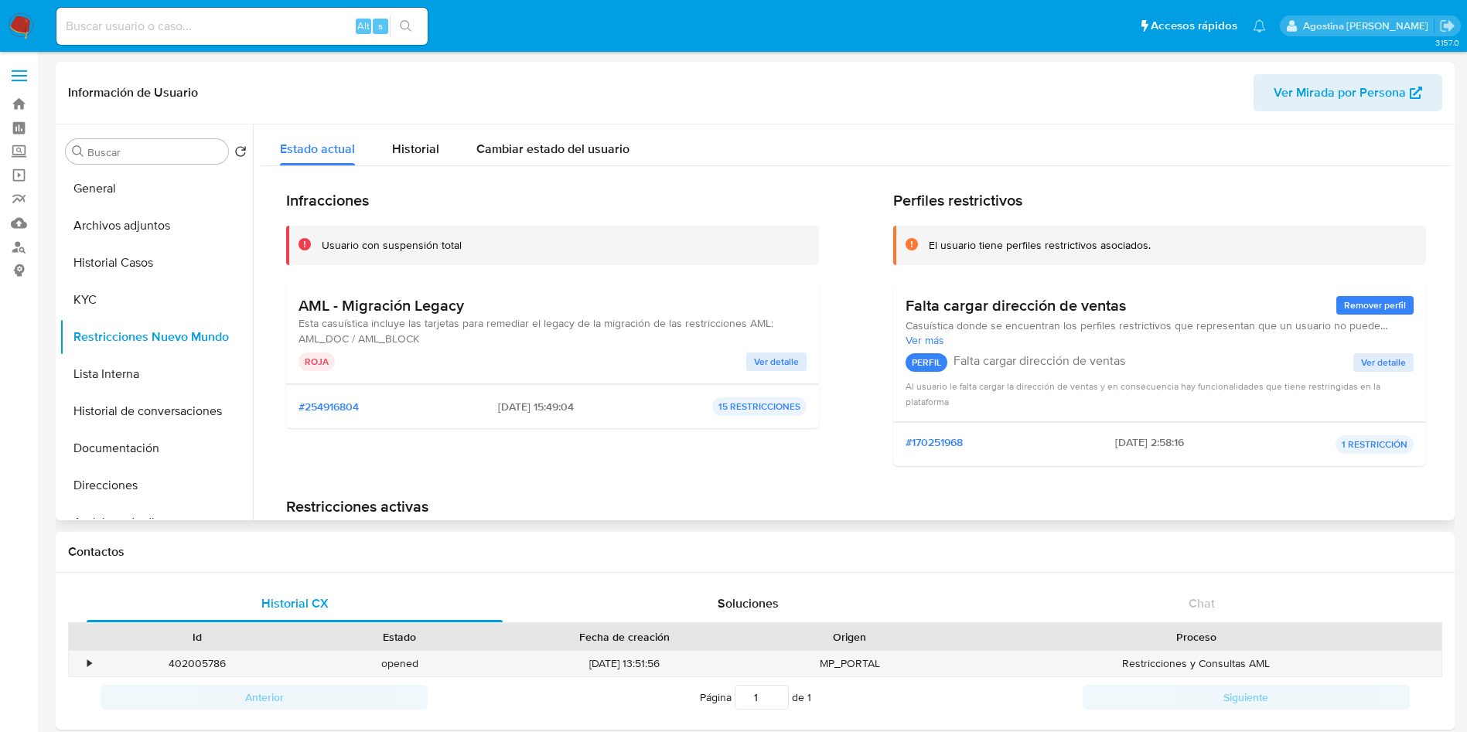
click at [774, 354] on span "Ver detalle" at bounding box center [776, 361] width 45 height 15
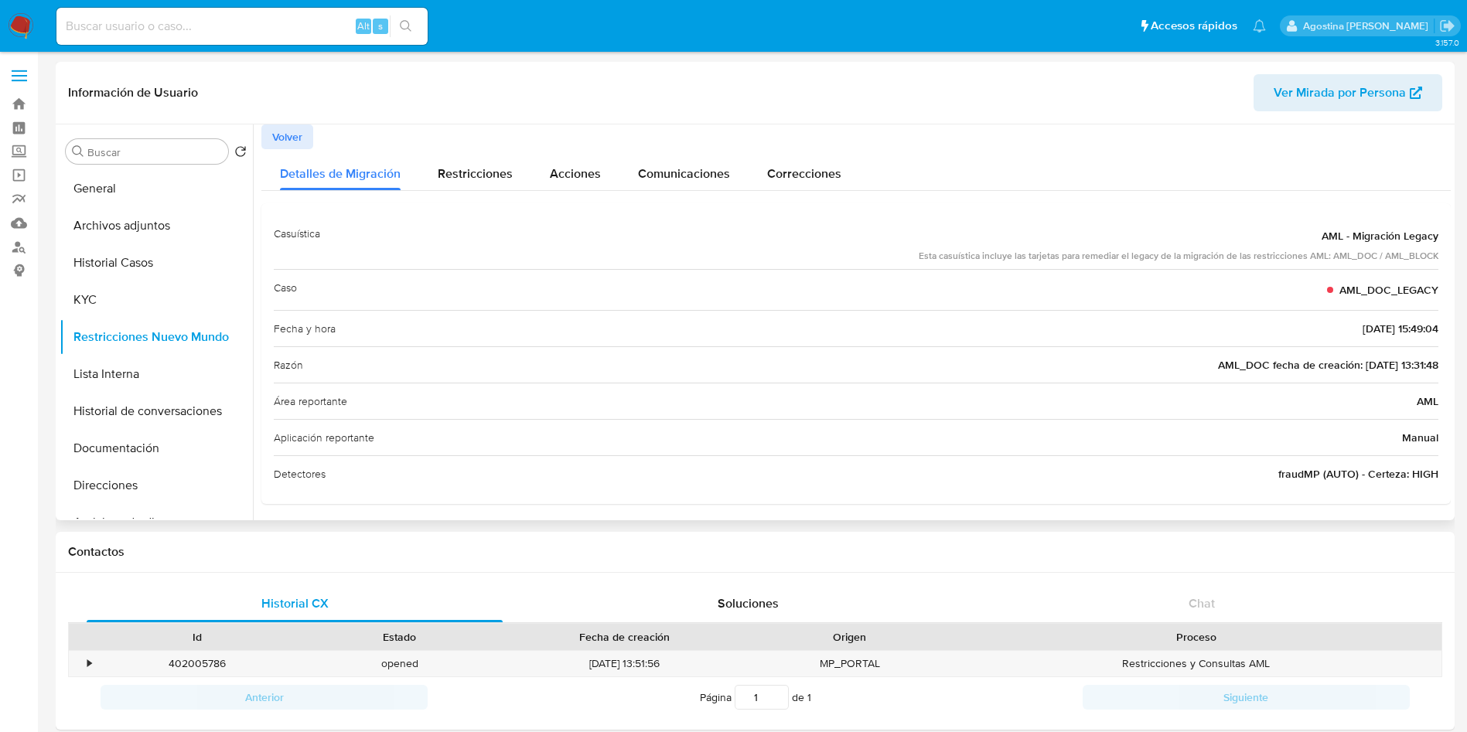
click at [299, 145] on span "Volver" at bounding box center [287, 137] width 30 height 22
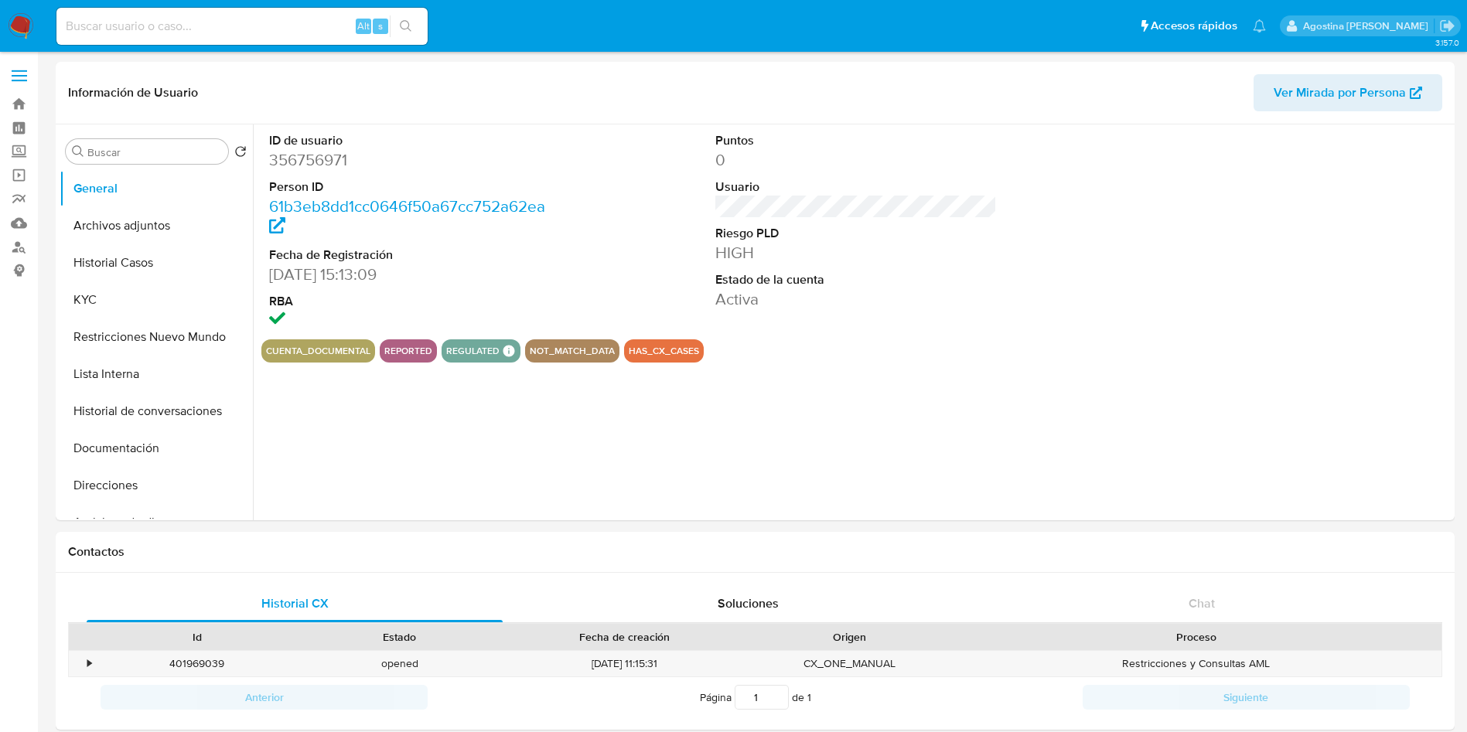
select select "10"
click at [143, 225] on button "Archivos adjuntos" at bounding box center [150, 225] width 181 height 37
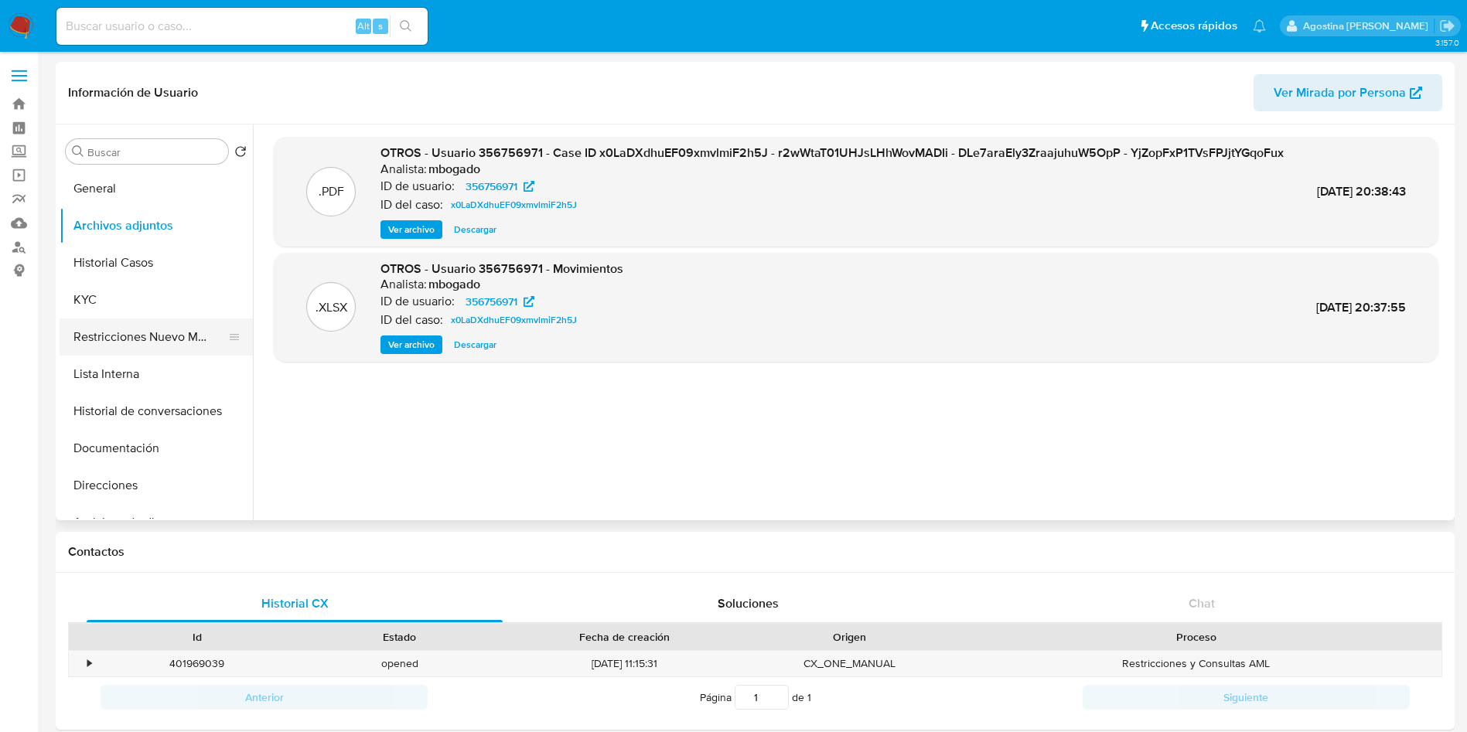
click at [134, 347] on button "Restricciones Nuevo Mundo" at bounding box center [150, 337] width 181 height 37
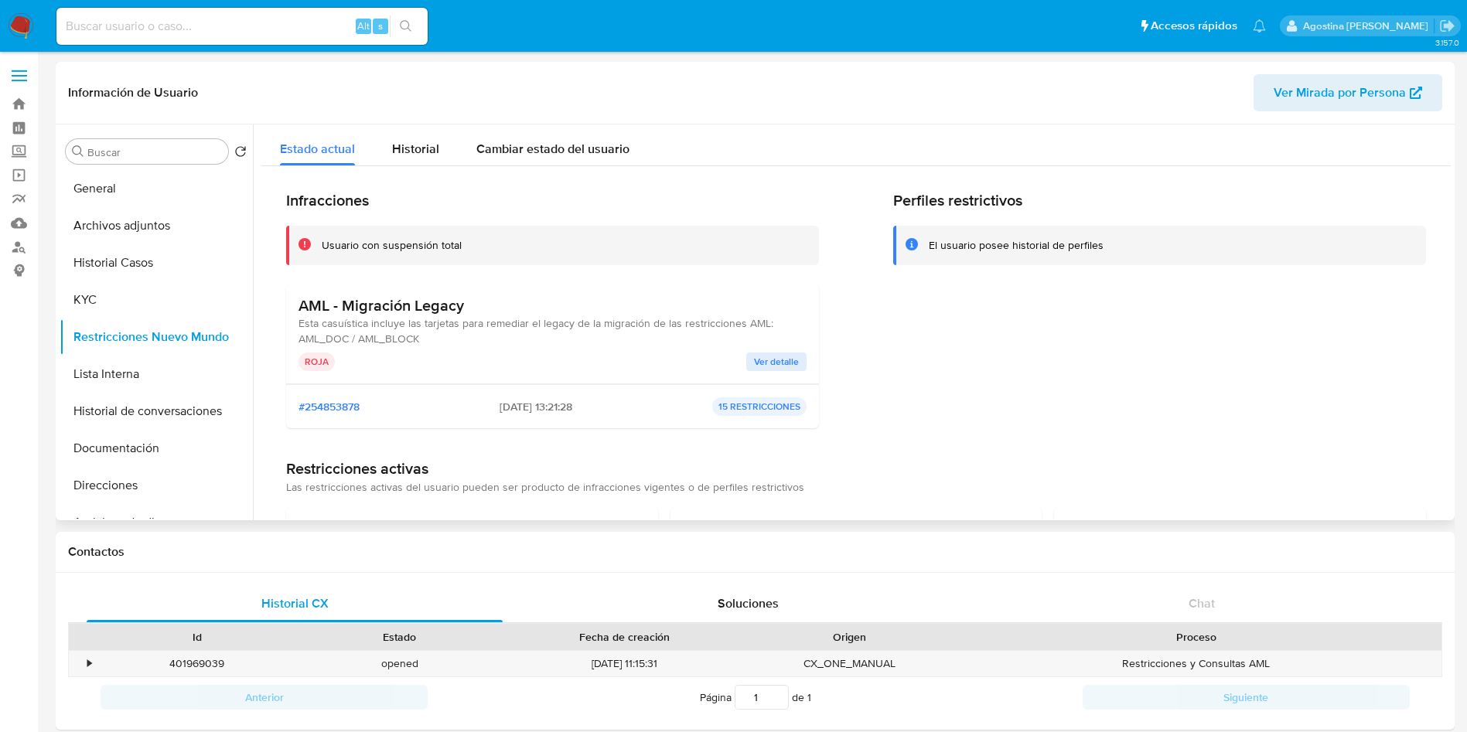
click at [773, 364] on span "Ver detalle" at bounding box center [776, 361] width 45 height 15
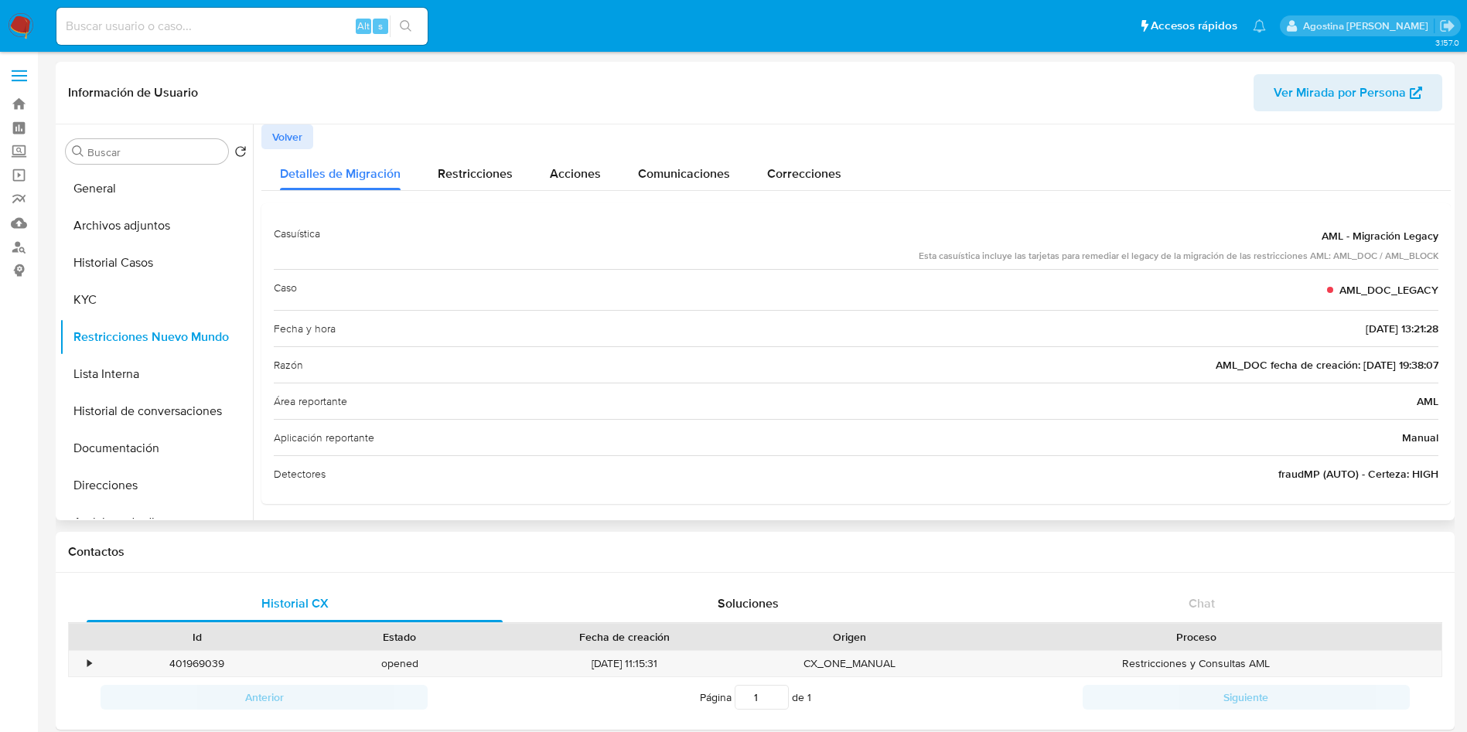
scroll to position [4, 0]
click at [287, 127] on span "Volver" at bounding box center [287, 133] width 30 height 22
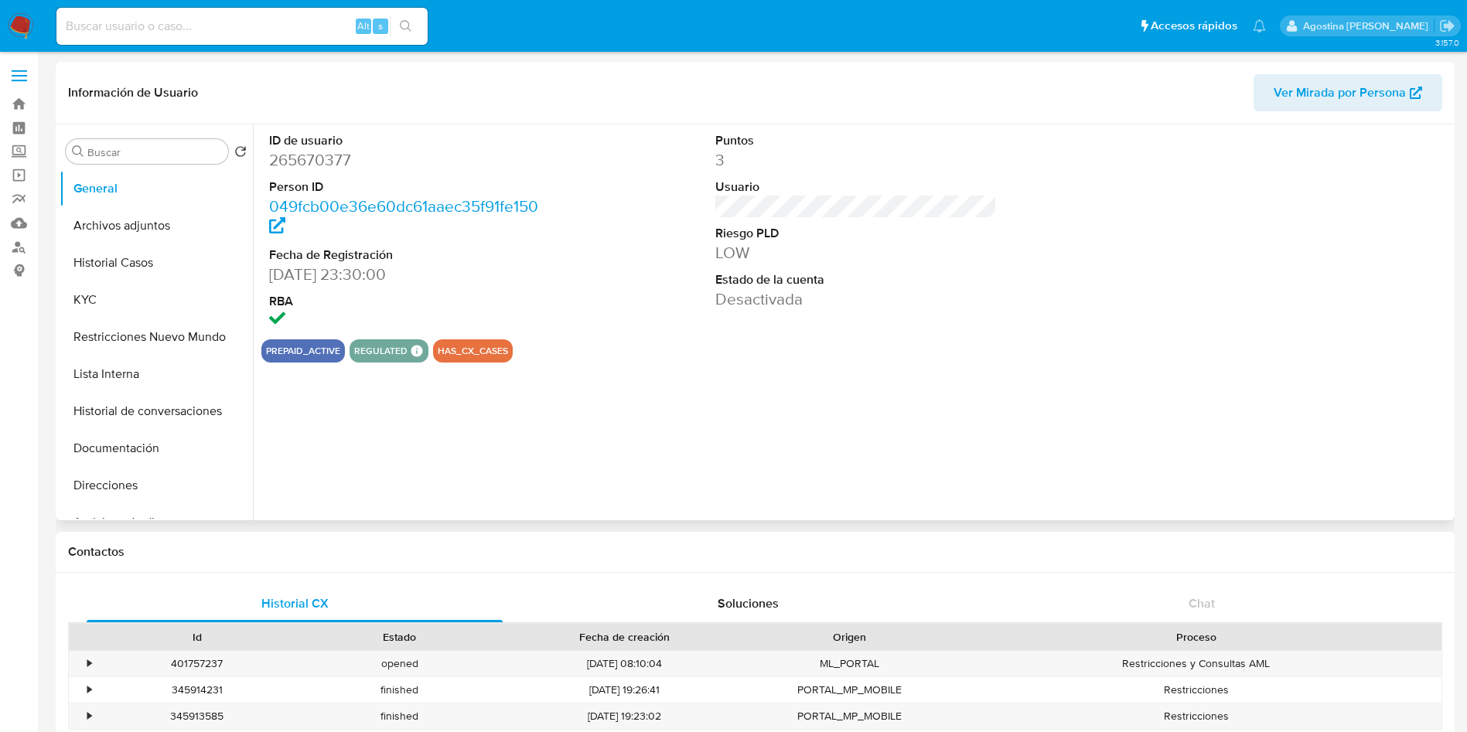
click at [1040, 485] on div "ID de usuario 265670377 Person ID 049fcb00e36e60dc61aaec35f91fe150 Fecha de Reg…" at bounding box center [852, 323] width 1198 height 396
click at [141, 227] on button "Archivos adjuntos" at bounding box center [150, 225] width 181 height 37
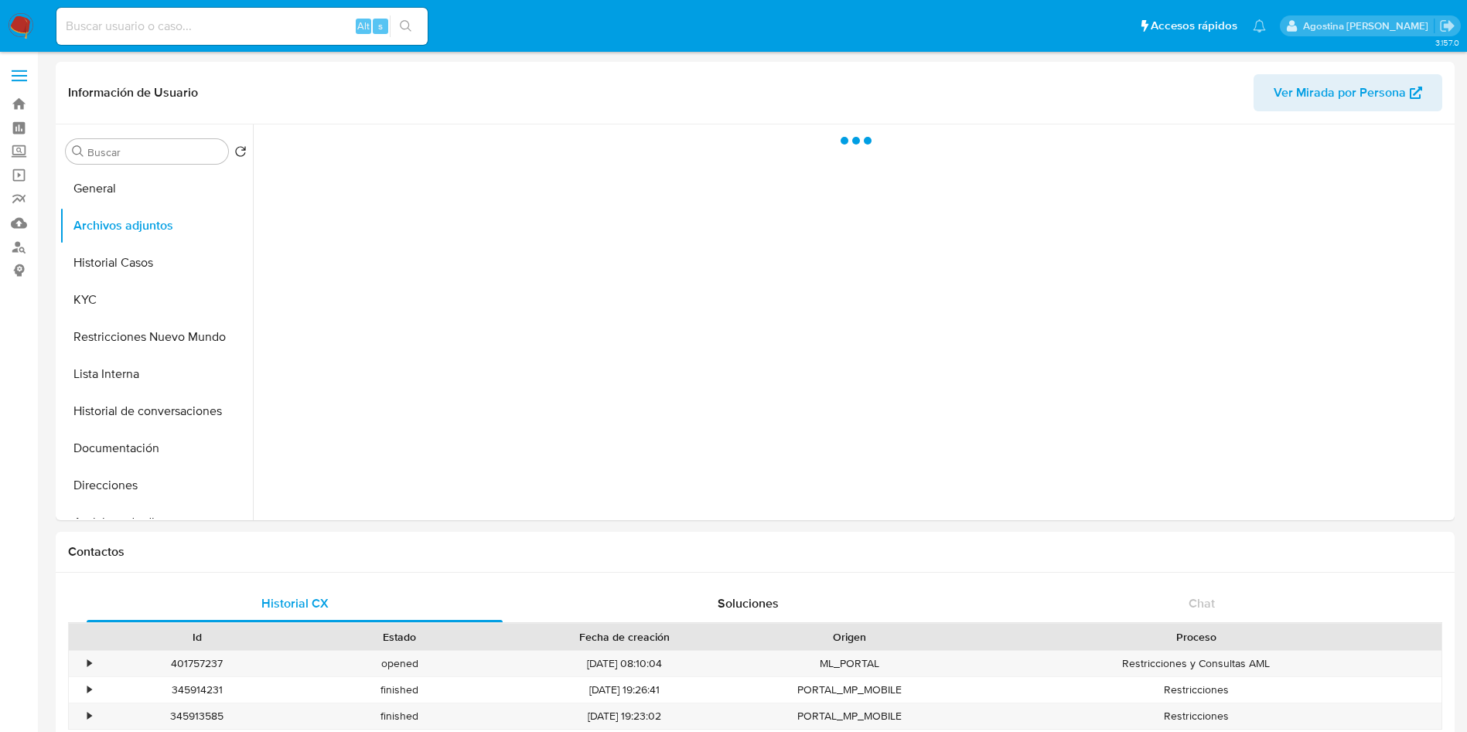
select select "10"
